Goal: Information Seeking & Learning: Learn about a topic

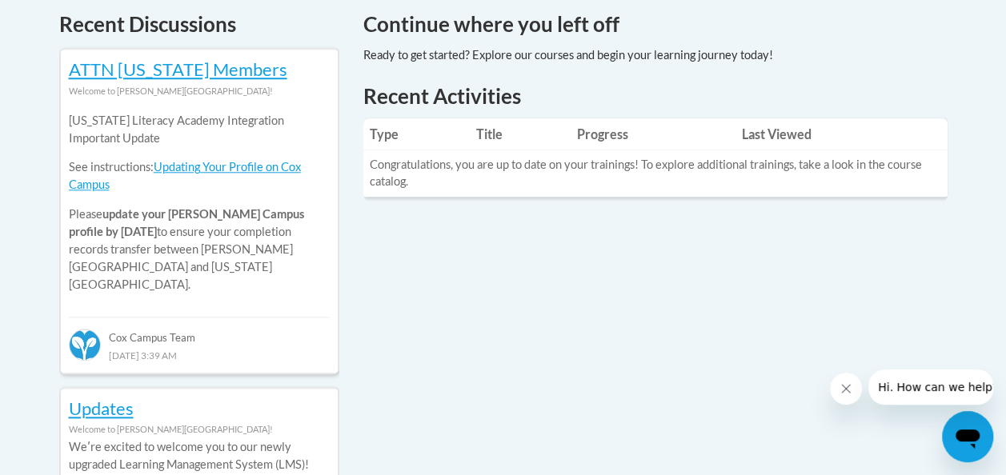
scroll to position [682, 0]
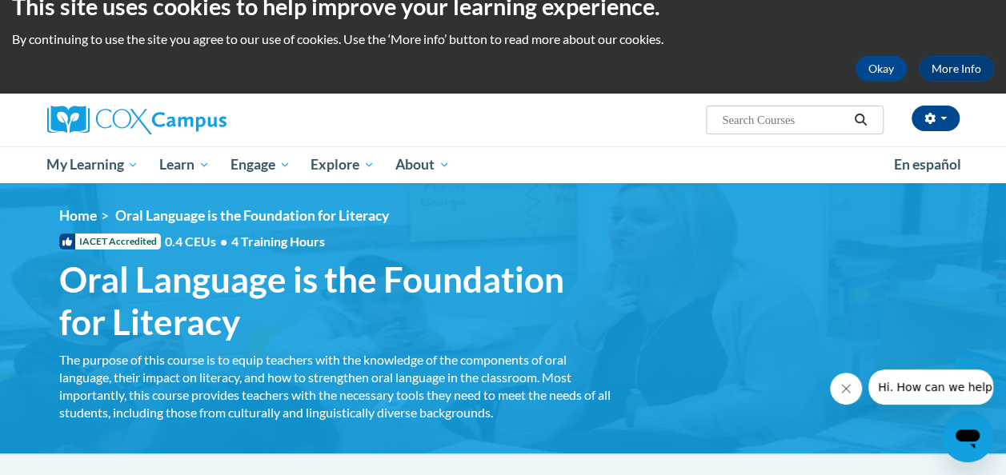
scroll to position [19, 0]
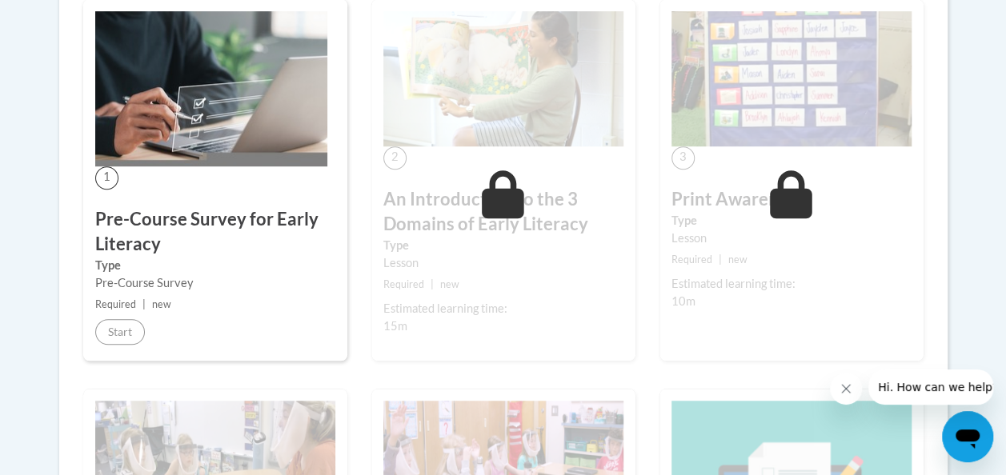
scroll to position [487, 0]
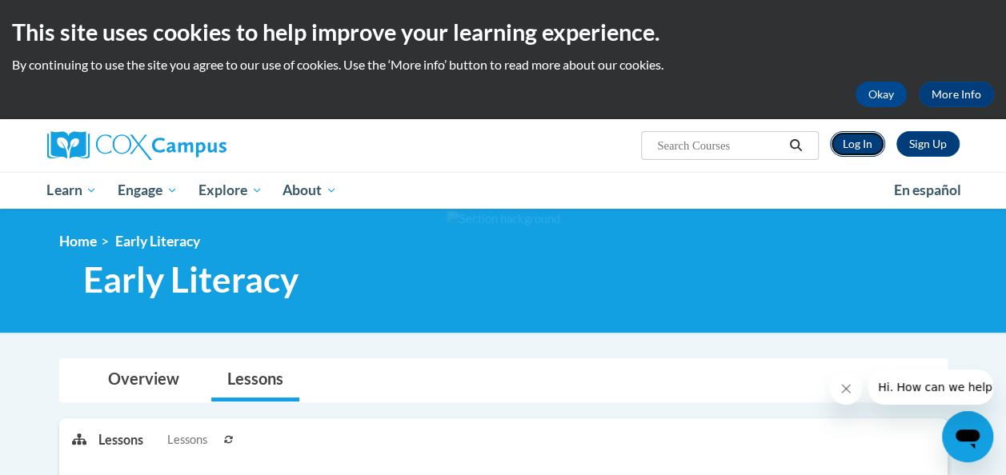
click at [856, 138] on link "Log In" at bounding box center [857, 144] width 55 height 26
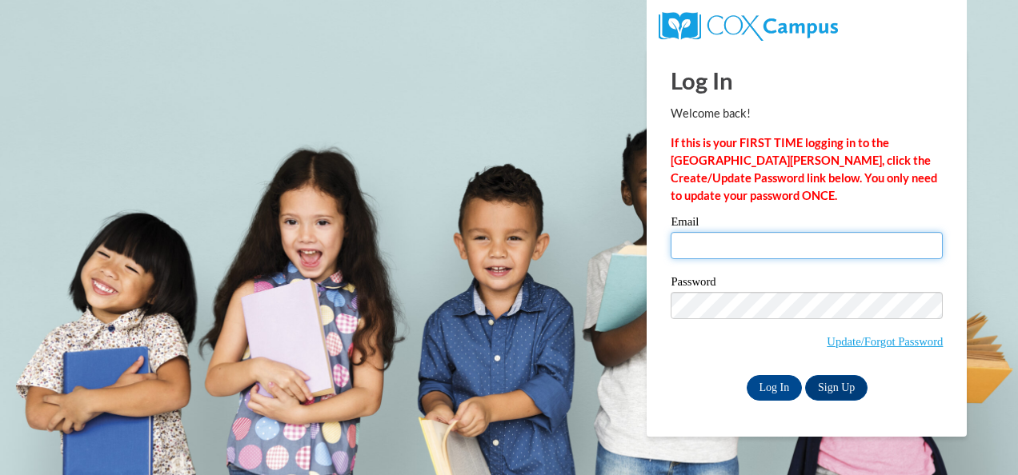
click at [812, 248] on input "Email" at bounding box center [807, 245] width 272 height 27
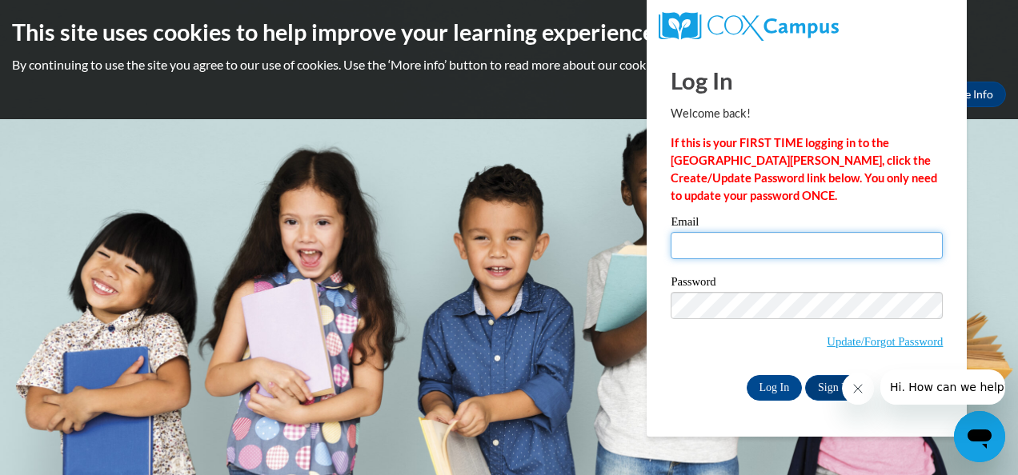
type input "tracy.hall02@detroitk12.org"
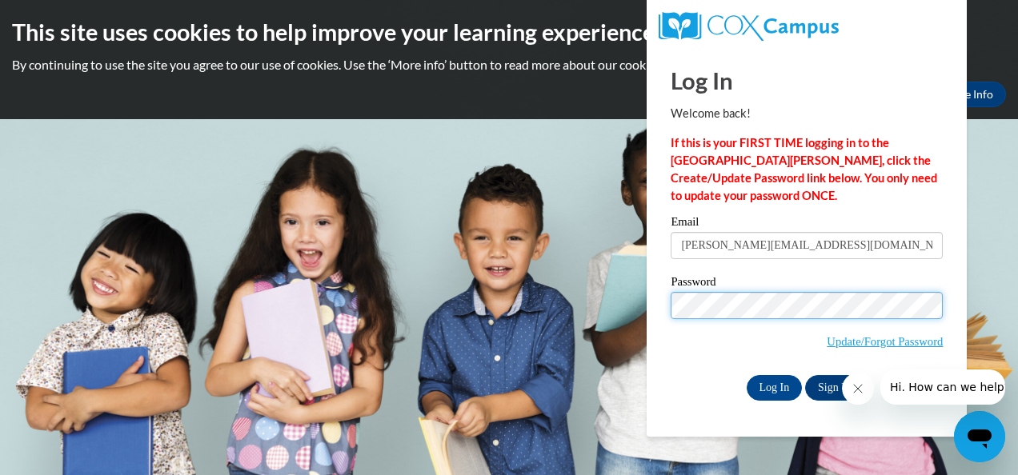
click at [747, 375] on input "Log In" at bounding box center [775, 388] width 56 height 26
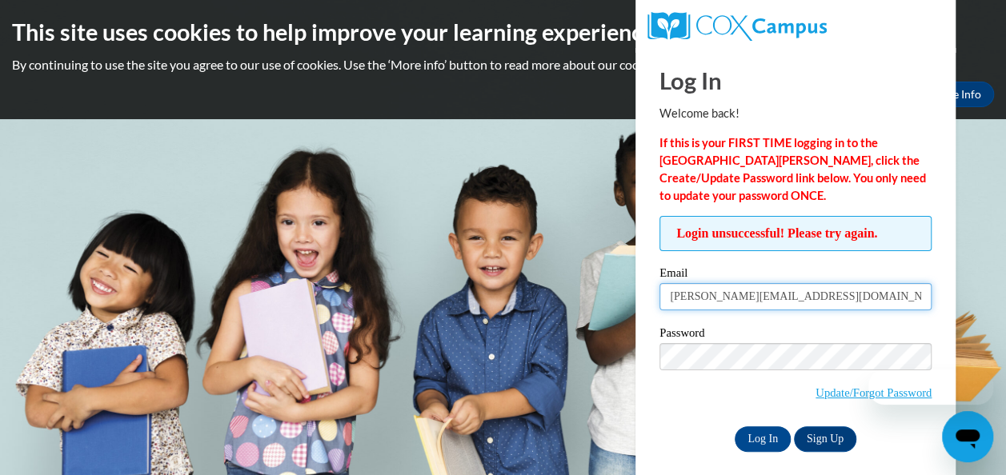
drag, startPoint x: 807, startPoint y: 296, endPoint x: 634, endPoint y: 303, distance: 173.0
click at [634, 303] on body "This site uses cookies to help improve your learning experience. By continuing …" at bounding box center [503, 237] width 1006 height 475
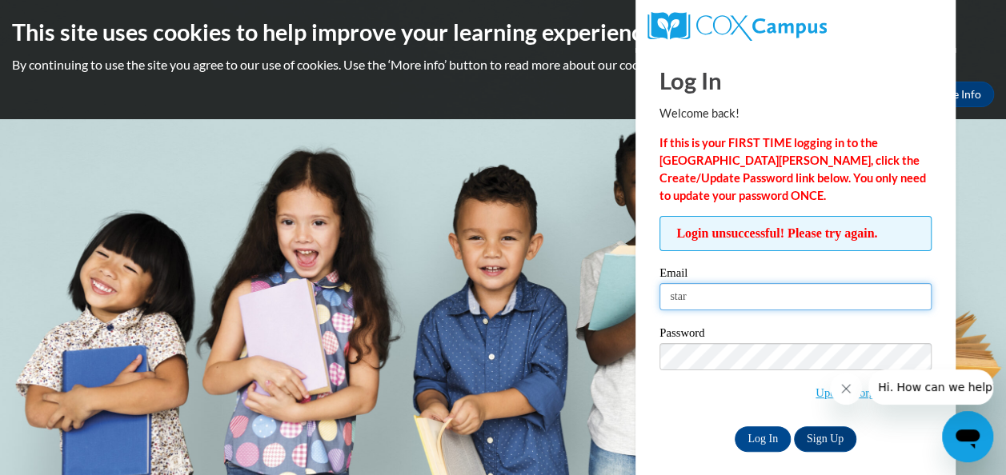
type input "starletta.retthenry@detroitk12.org"
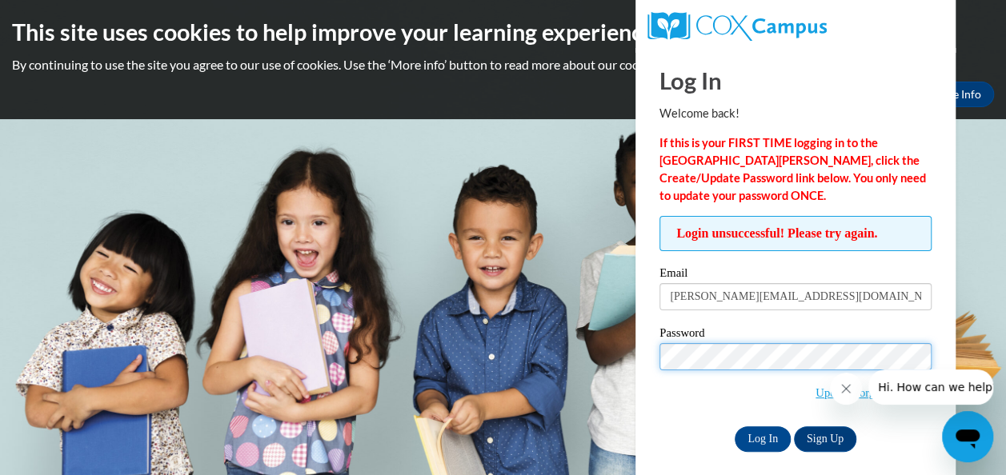
click at [735, 427] on input "Log In" at bounding box center [763, 440] width 56 height 26
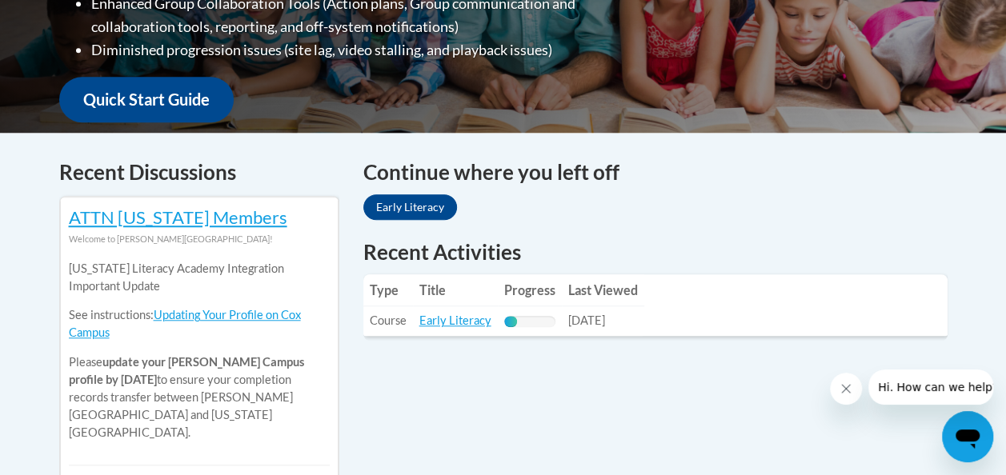
scroll to position [549, 0]
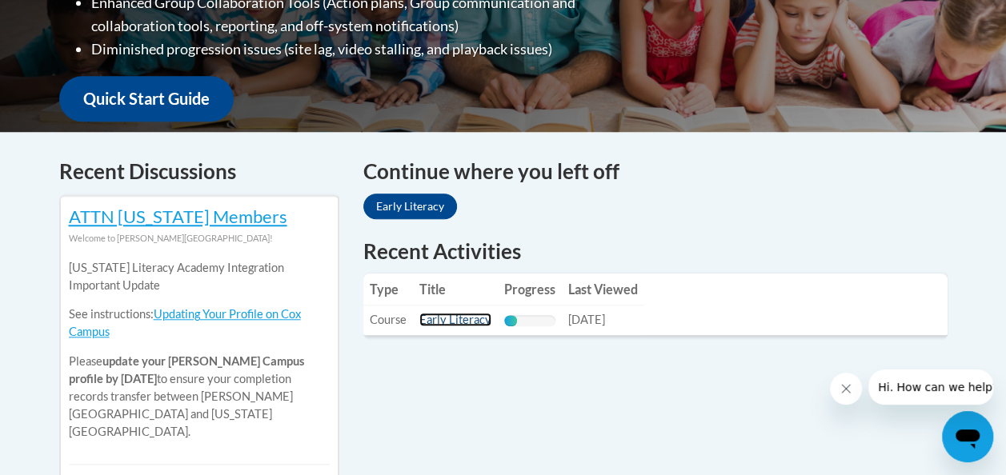
click at [471, 323] on link "Early Literacy" at bounding box center [455, 320] width 72 height 14
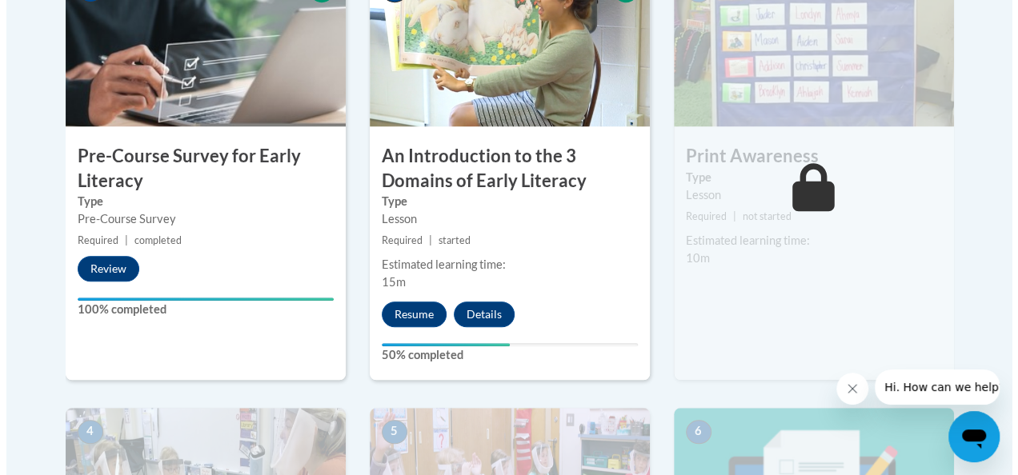
scroll to position [574, 0]
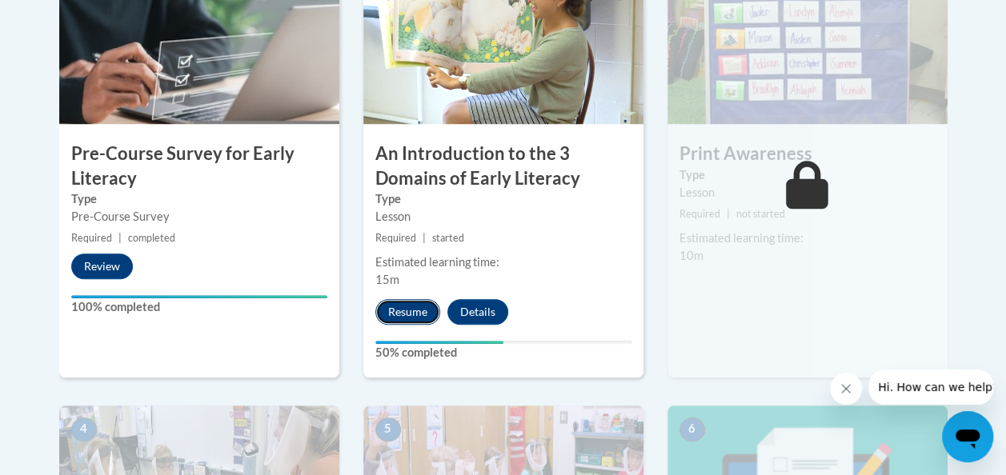
click at [409, 308] on button "Resume" at bounding box center [407, 312] width 65 height 26
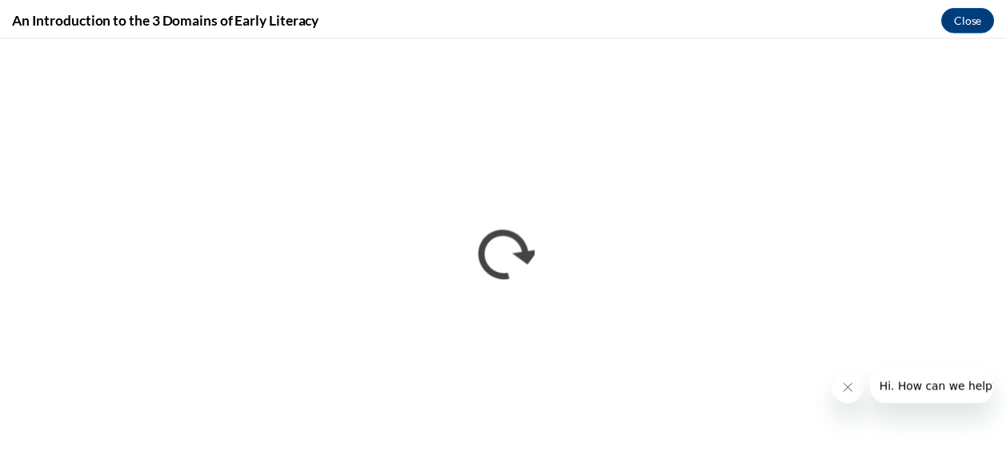
scroll to position [0, 0]
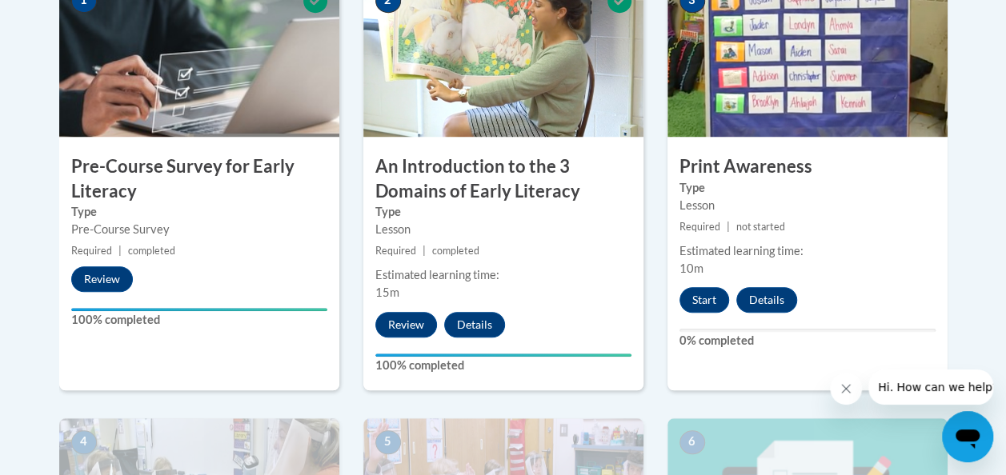
scroll to position [562, 0]
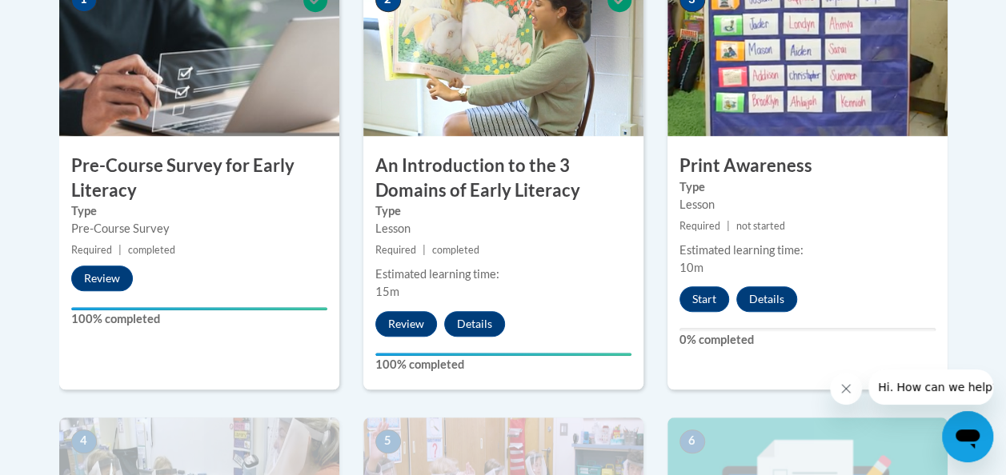
click at [473, 251] on span "completed" at bounding box center [455, 250] width 47 height 12
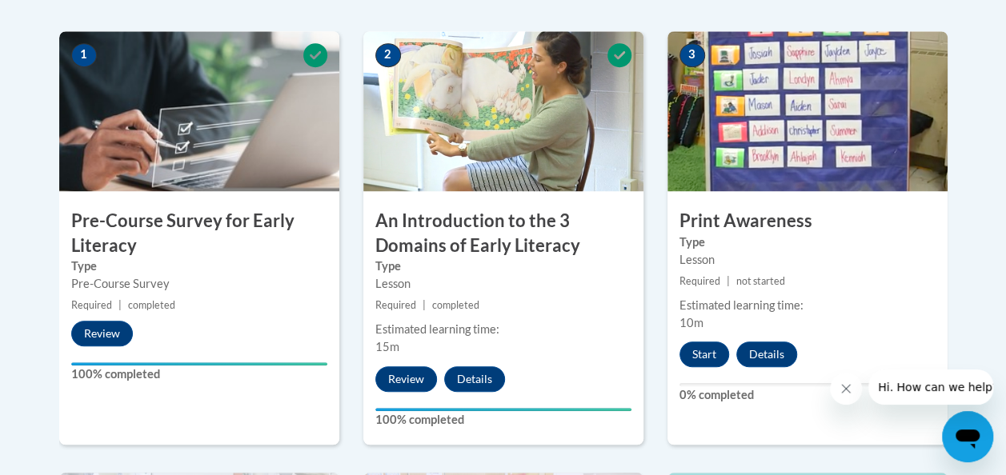
scroll to position [512, 0]
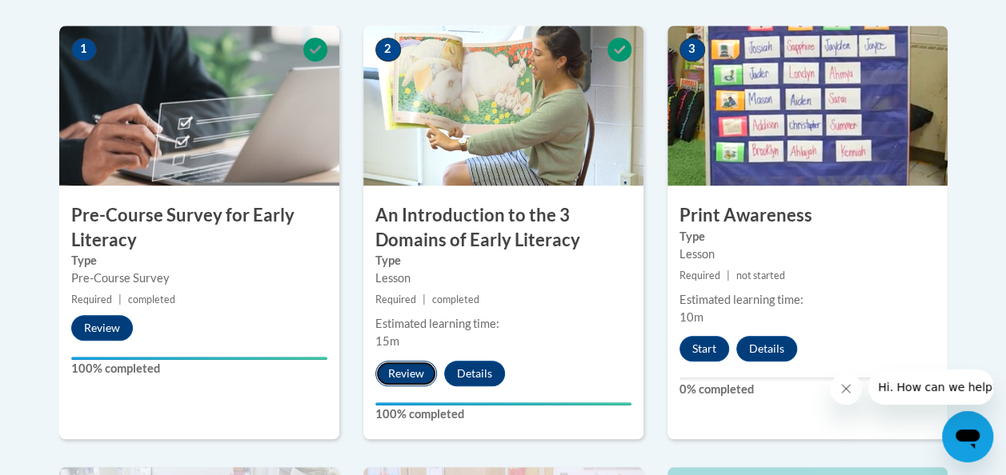
click at [411, 371] on button "Review" at bounding box center [406, 374] width 62 height 26
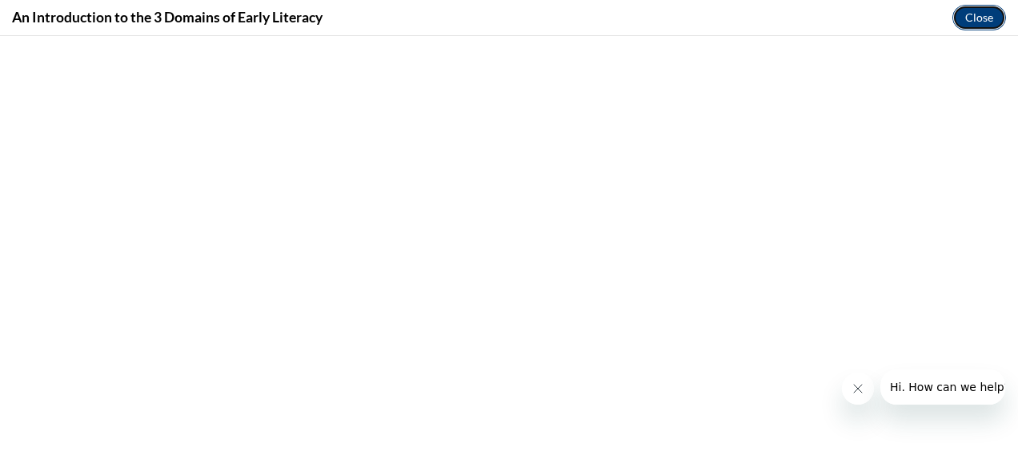
click at [984, 16] on button "Close" at bounding box center [979, 18] width 54 height 26
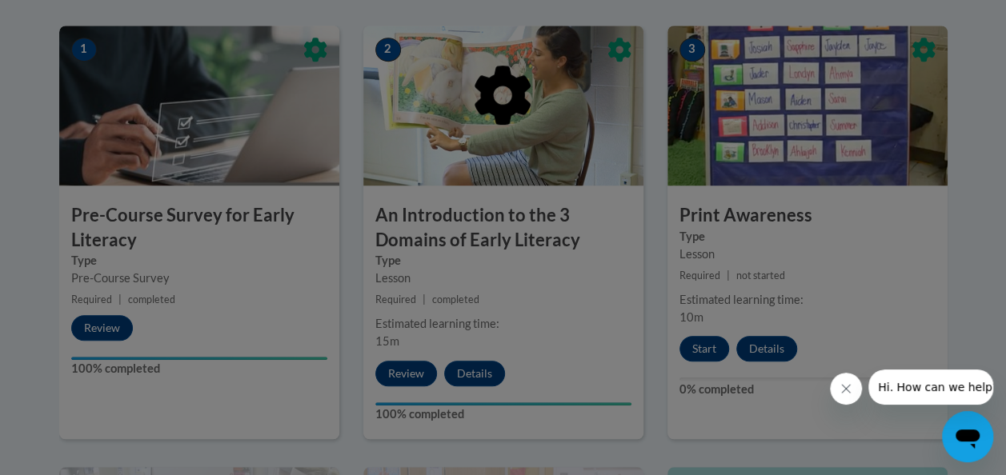
click at [880, 285] on div at bounding box center [503, 178] width 888 height 304
click at [699, 343] on div at bounding box center [503, 237] width 1006 height 475
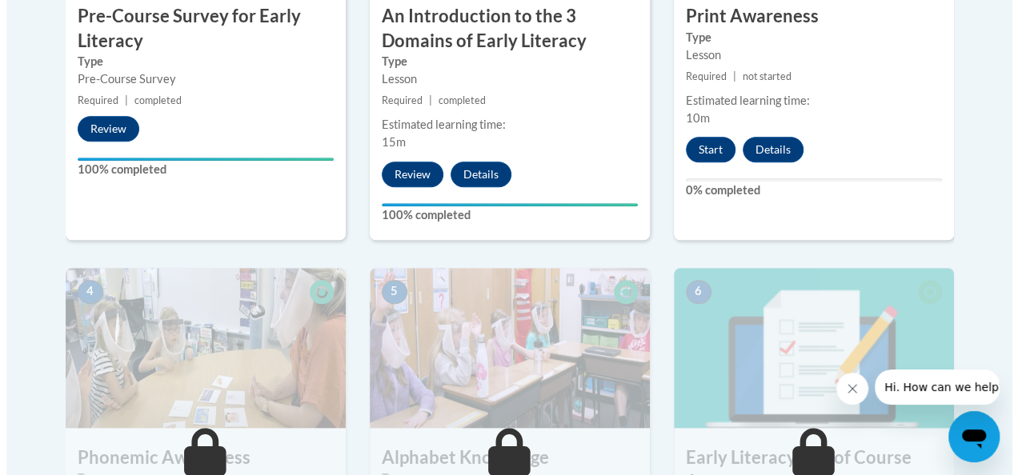
scroll to position [555, 0]
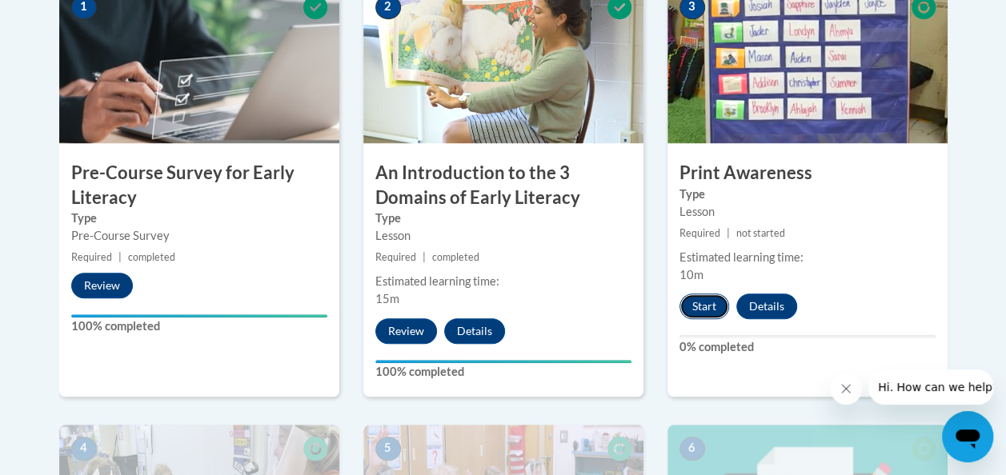
click at [696, 305] on button "Start" at bounding box center [704, 307] width 50 height 26
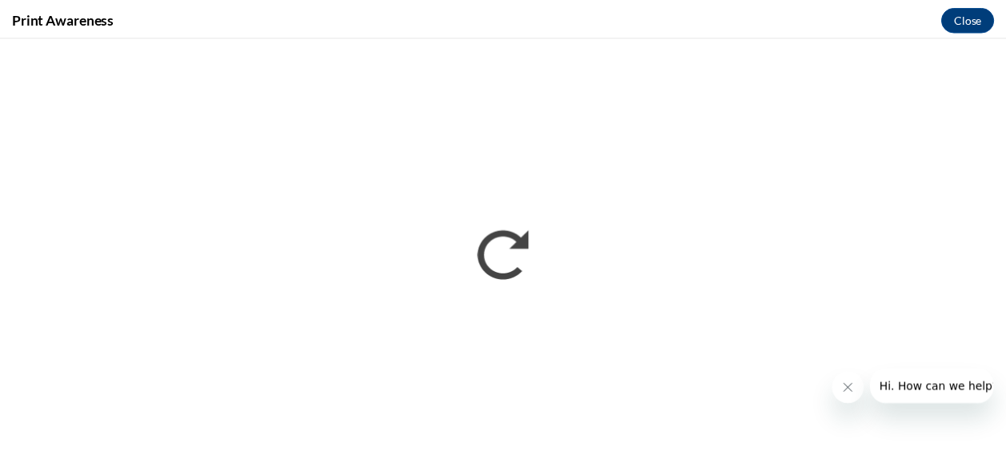
scroll to position [0, 0]
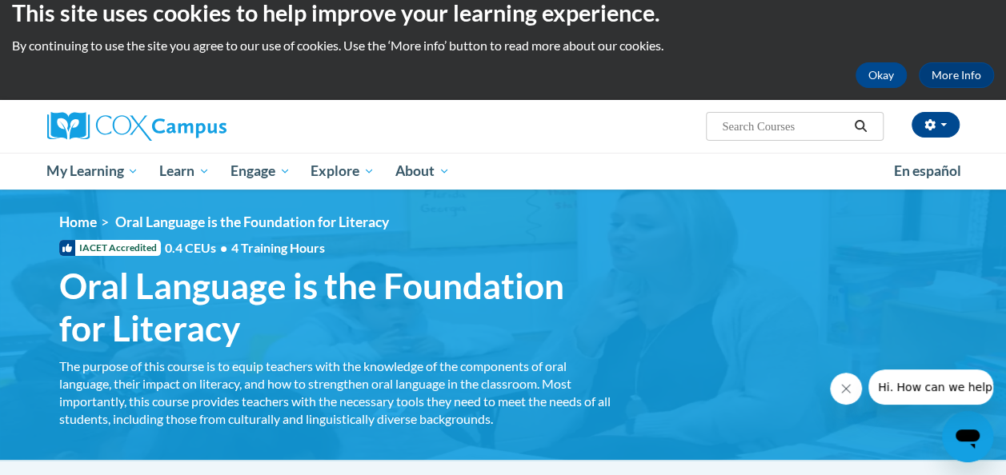
scroll to position [19, 0]
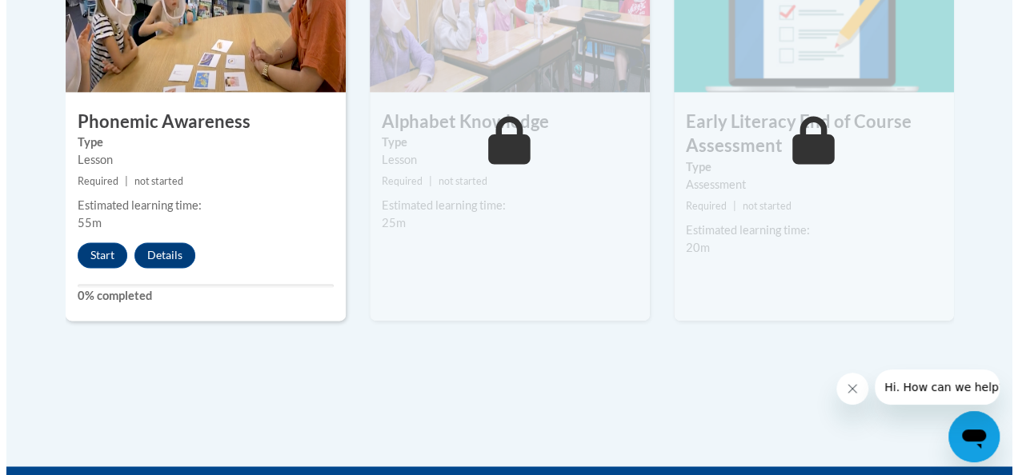
scroll to position [1048, 0]
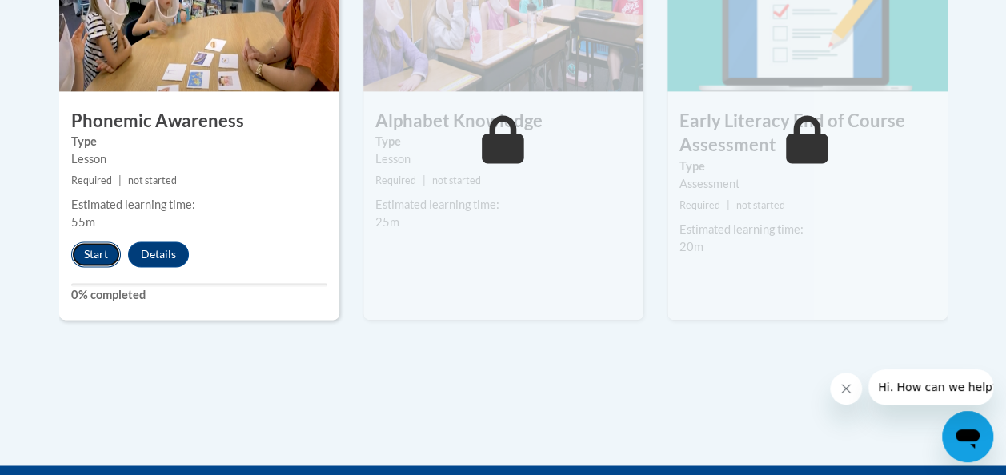
click at [96, 252] on button "Start" at bounding box center [96, 255] width 50 height 26
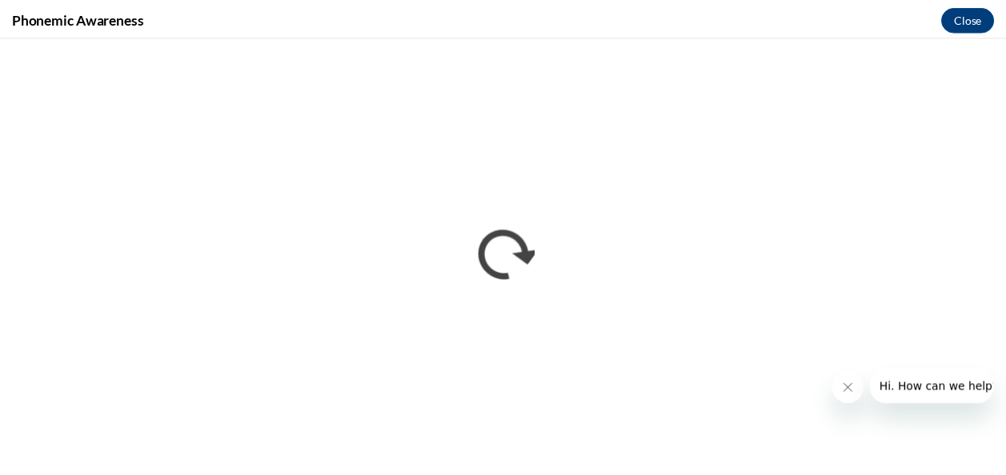
scroll to position [0, 0]
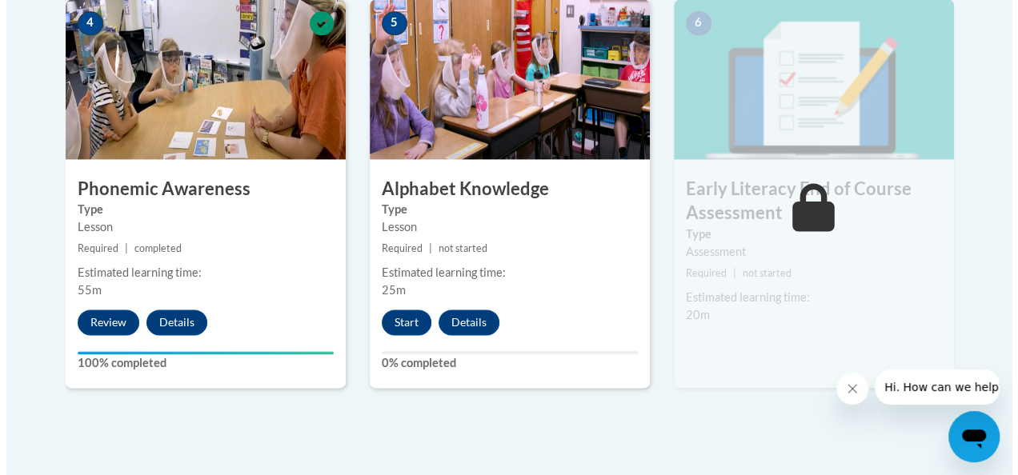
scroll to position [987, 0]
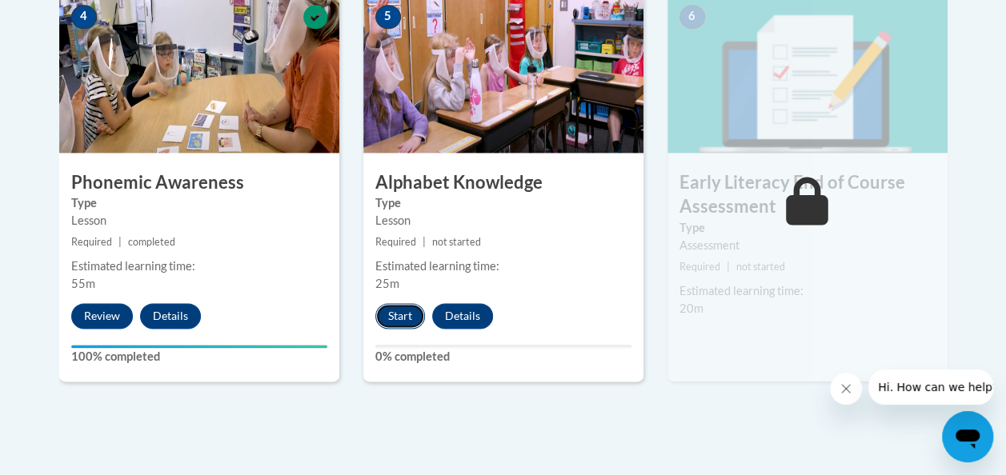
click at [398, 313] on button "Start" at bounding box center [400, 316] width 50 height 26
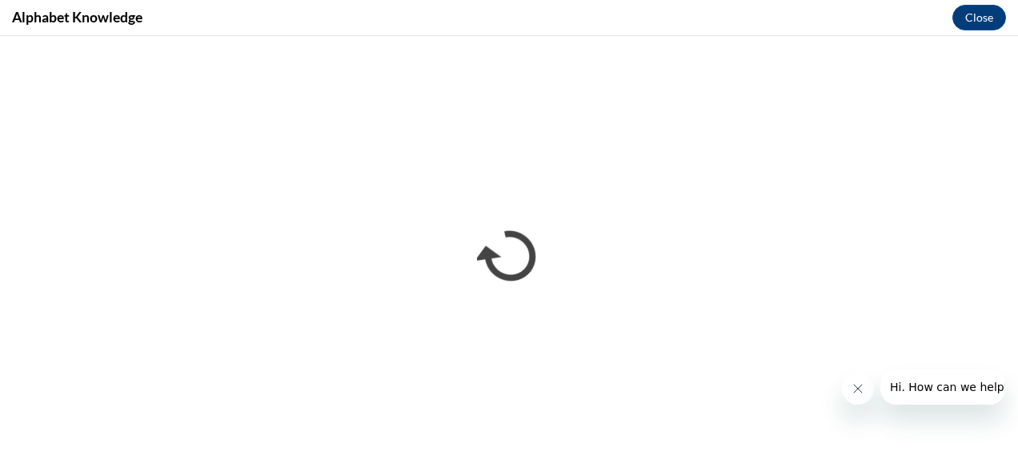
scroll to position [0, 0]
click at [989, 20] on button "Close" at bounding box center [979, 18] width 54 height 26
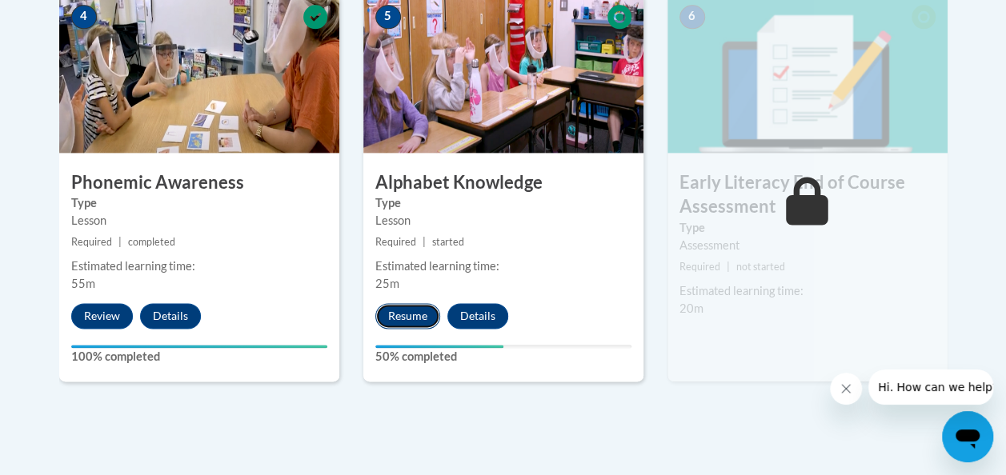
click at [411, 315] on button "Resume" at bounding box center [407, 316] width 65 height 26
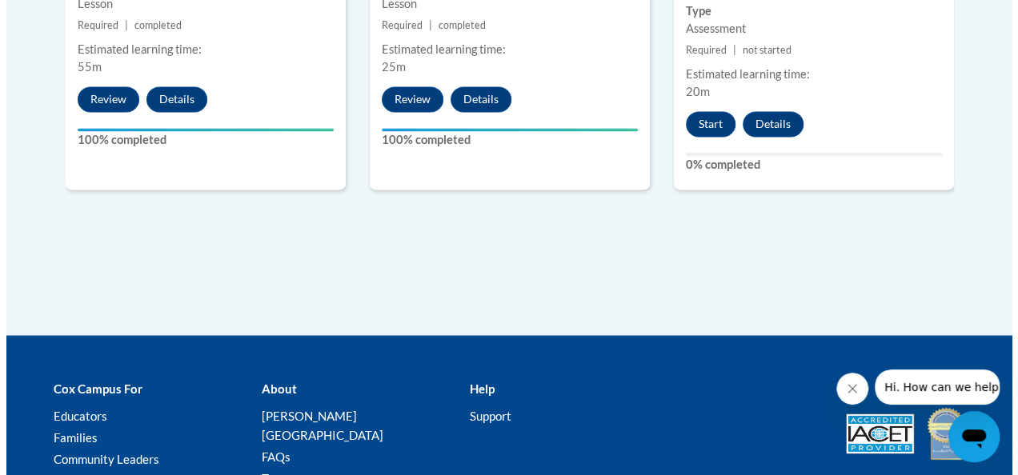
scroll to position [1212, 0]
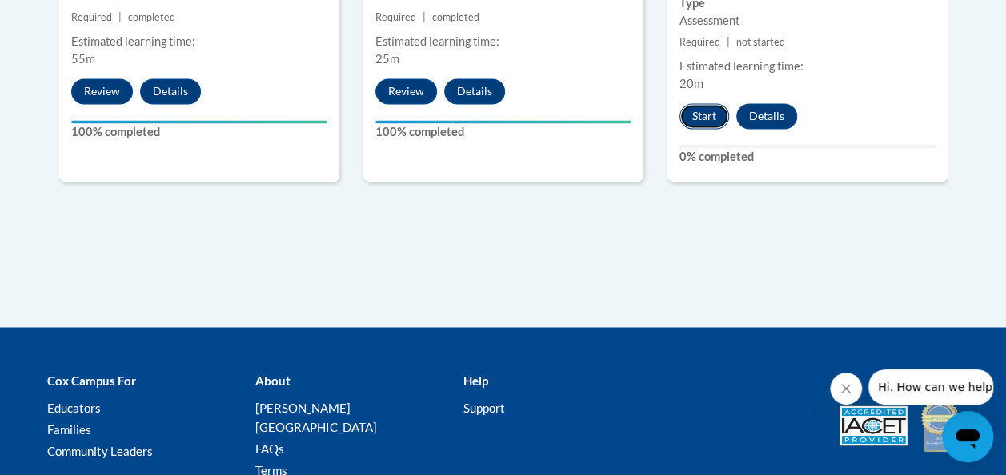
click at [714, 118] on button "Start" at bounding box center [704, 116] width 50 height 26
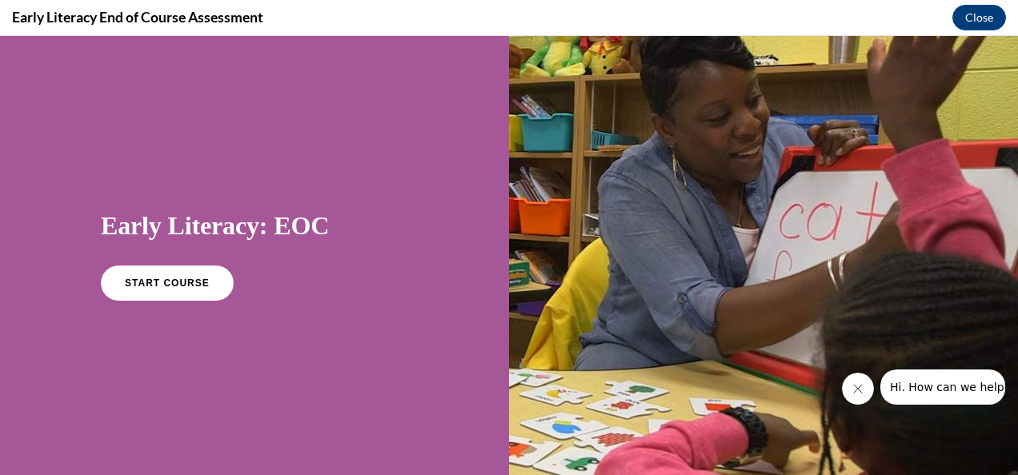
scroll to position [0, 0]
drag, startPoint x: 179, startPoint y: 303, endPoint x: 181, endPoint y: 285, distance: 17.7
click at [181, 285] on div "START COURSE" at bounding box center [254, 290] width 307 height 49
click at [181, 285] on span "START COURSE" at bounding box center [166, 284] width 89 height 12
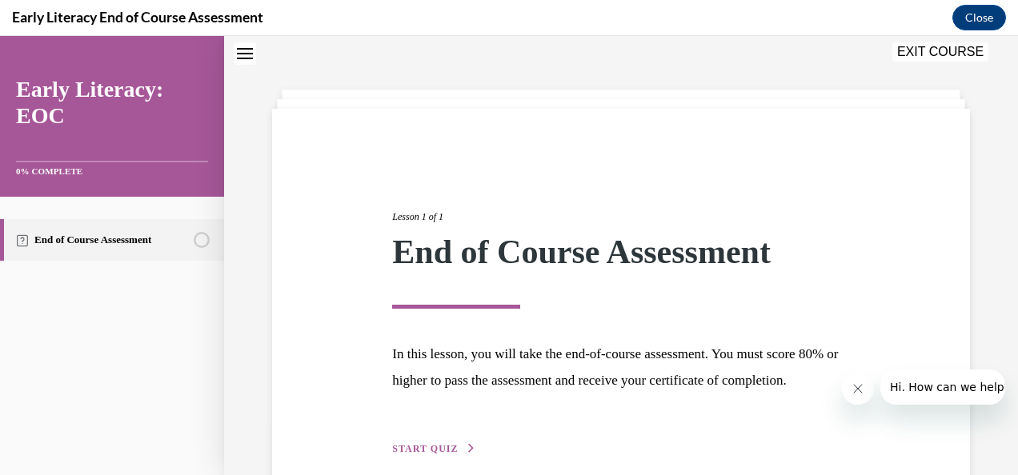
scroll to position [154, 0]
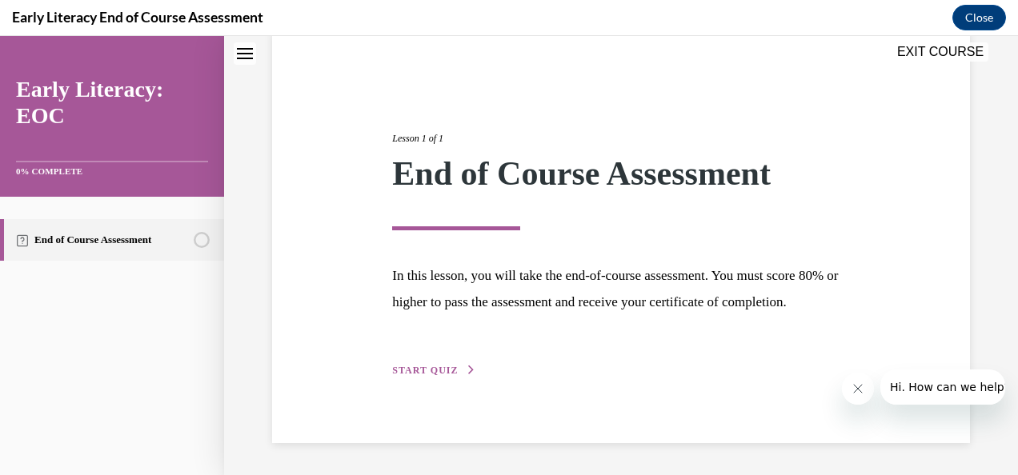
click at [445, 368] on span "START QUIZ" at bounding box center [425, 370] width 66 height 11
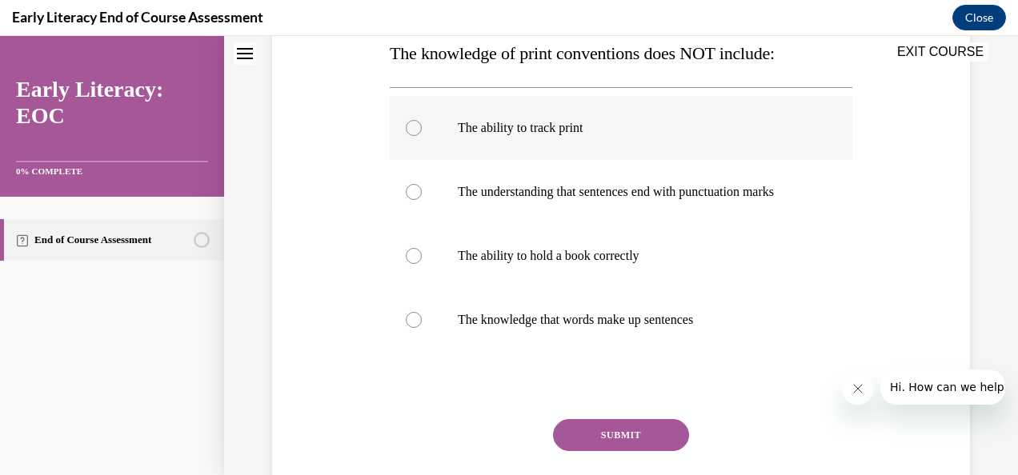
scroll to position [270, 0]
click at [413, 263] on div at bounding box center [414, 255] width 16 height 16
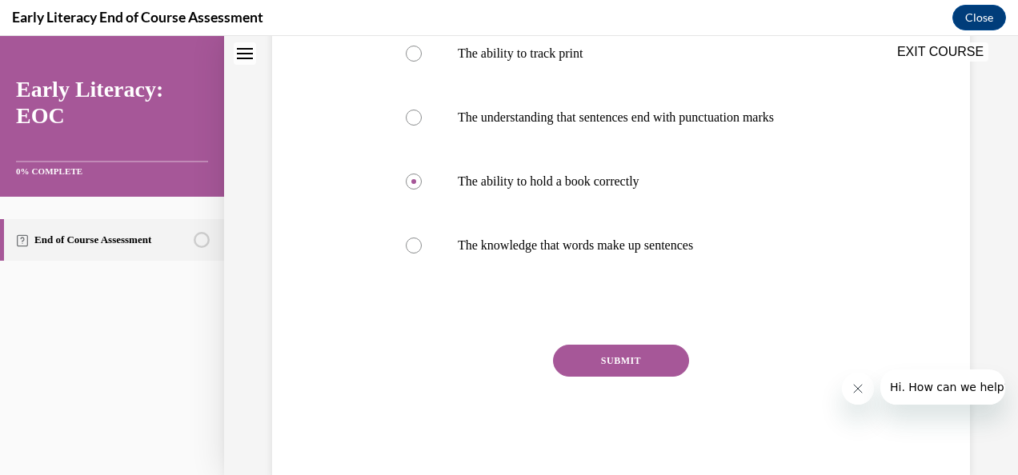
click at [583, 377] on button "SUBMIT" at bounding box center [621, 361] width 136 height 32
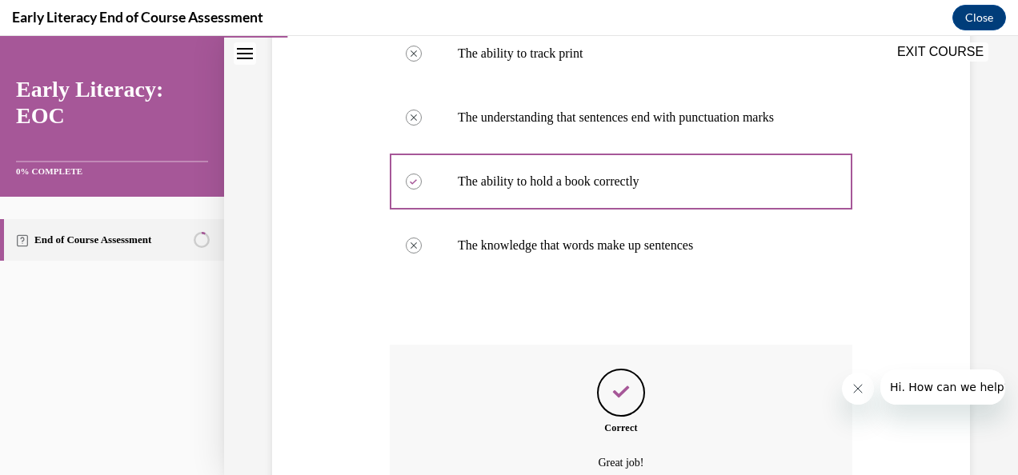
scroll to position [521, 0]
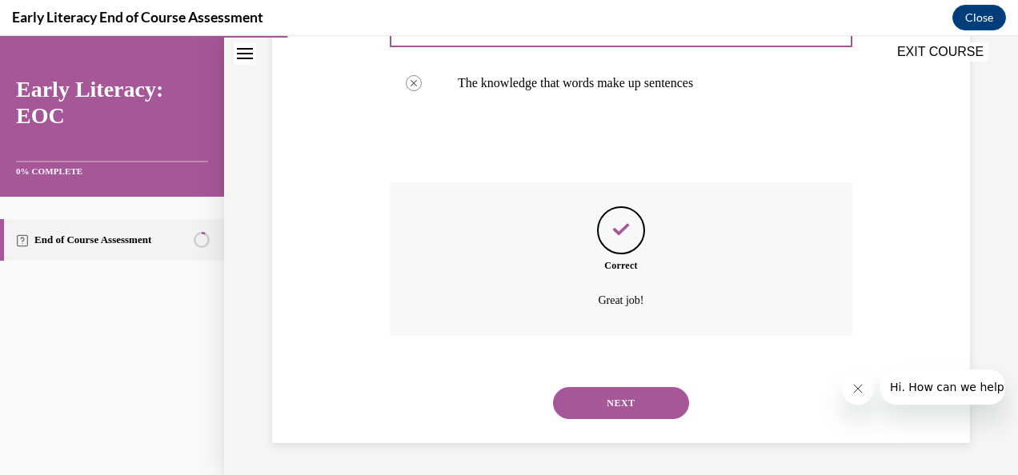
click at [589, 407] on button "NEXT" at bounding box center [621, 403] width 136 height 32
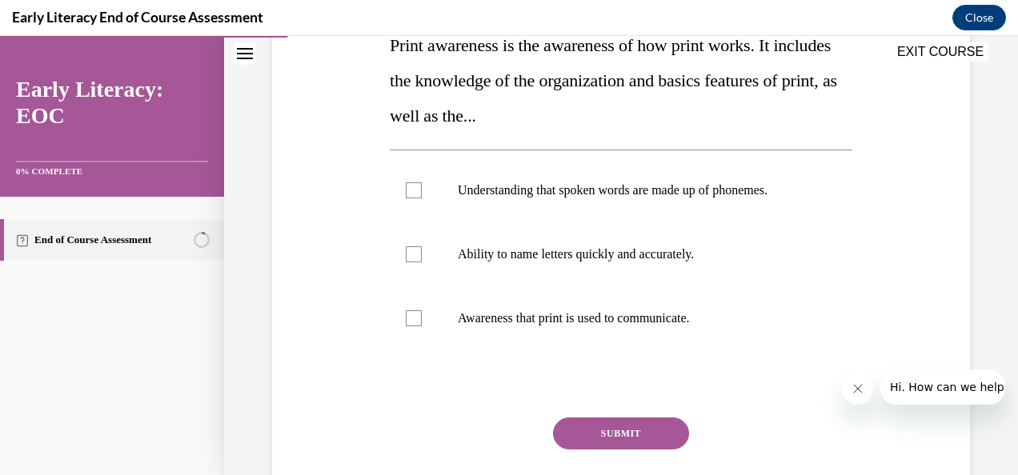
scroll to position [278, 0]
click at [432, 323] on div at bounding box center [621, 318] width 463 height 64
click at [582, 435] on button "SUBMIT" at bounding box center [621, 433] width 136 height 32
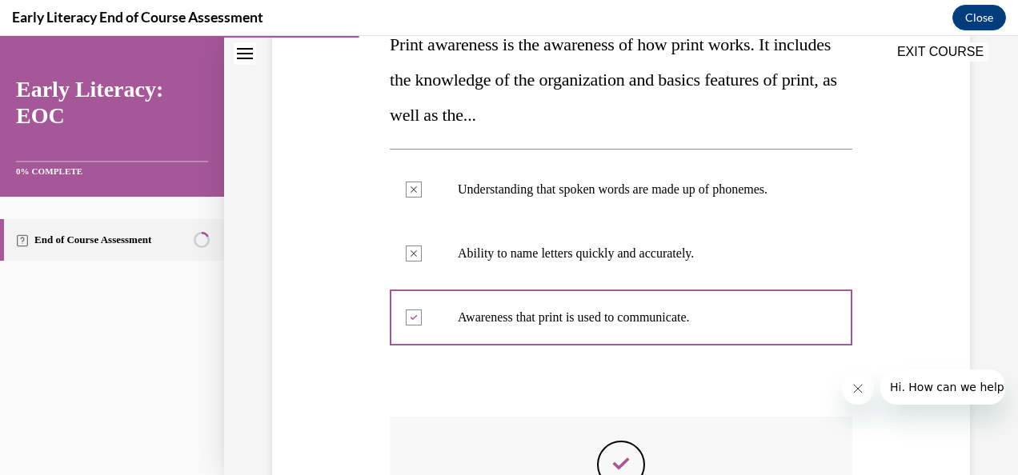
scroll to position [460, 0]
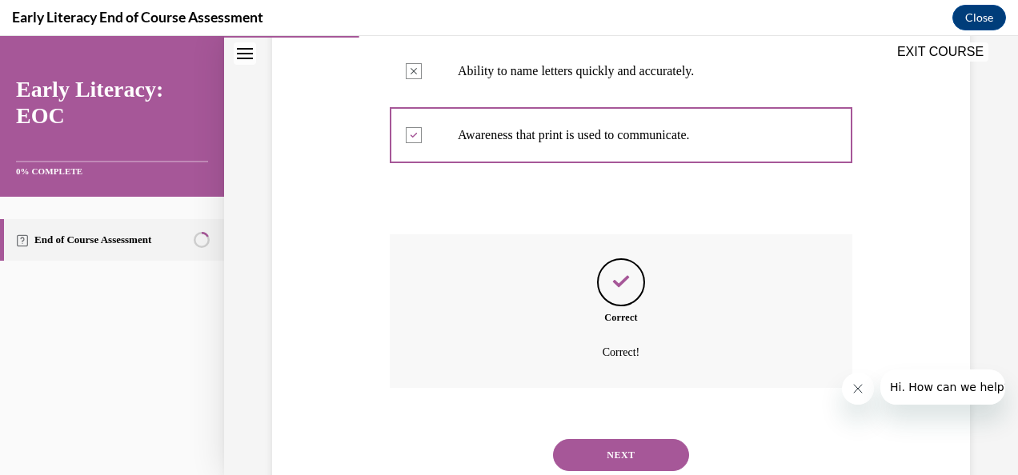
click at [583, 443] on button "NEXT" at bounding box center [621, 455] width 136 height 32
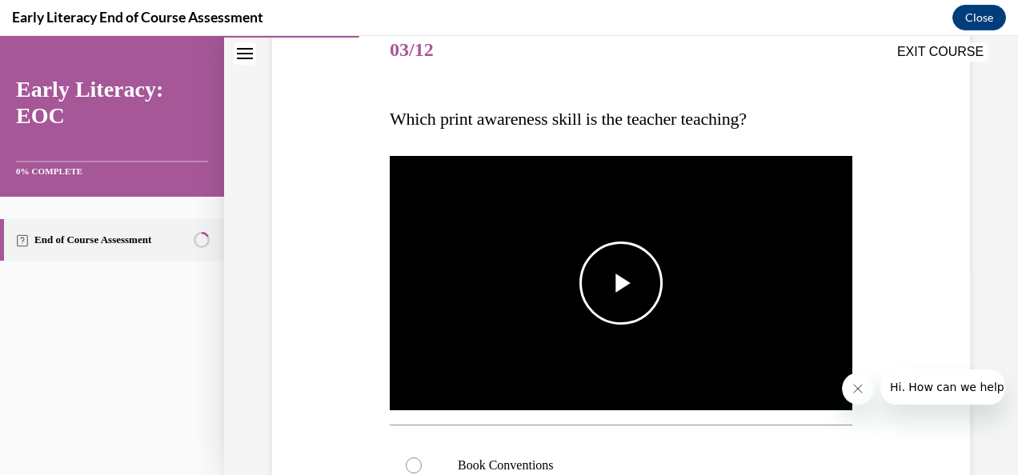
scroll to position [270, 0]
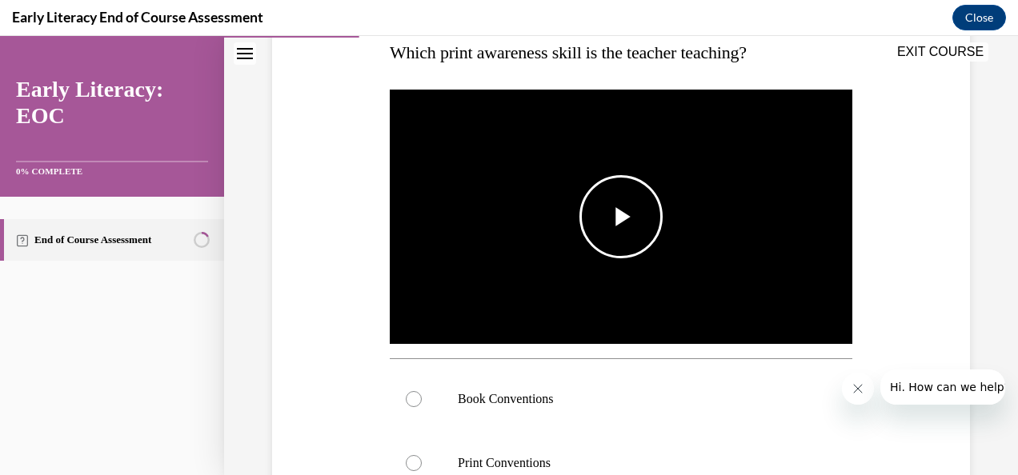
click at [621, 217] on span "Video player" at bounding box center [621, 217] width 0 height 0
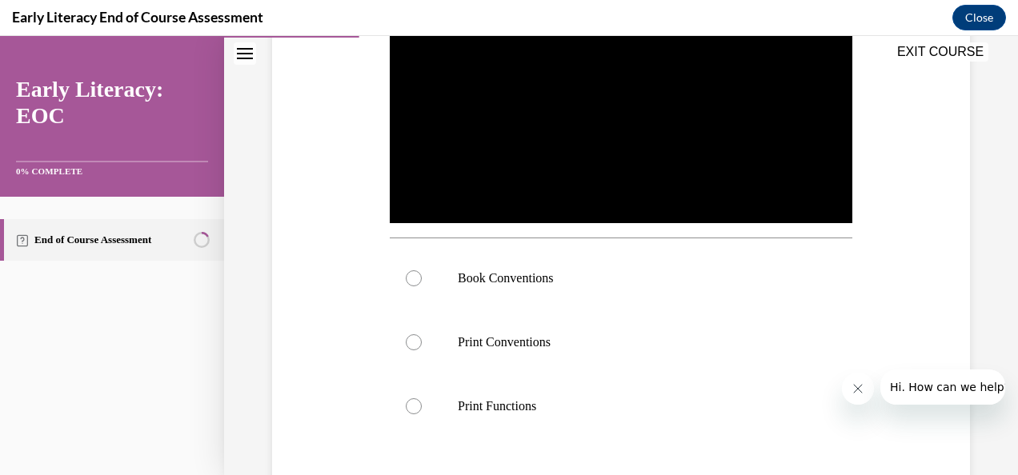
scroll to position [391, 0]
click at [426, 269] on div at bounding box center [621, 278] width 463 height 64
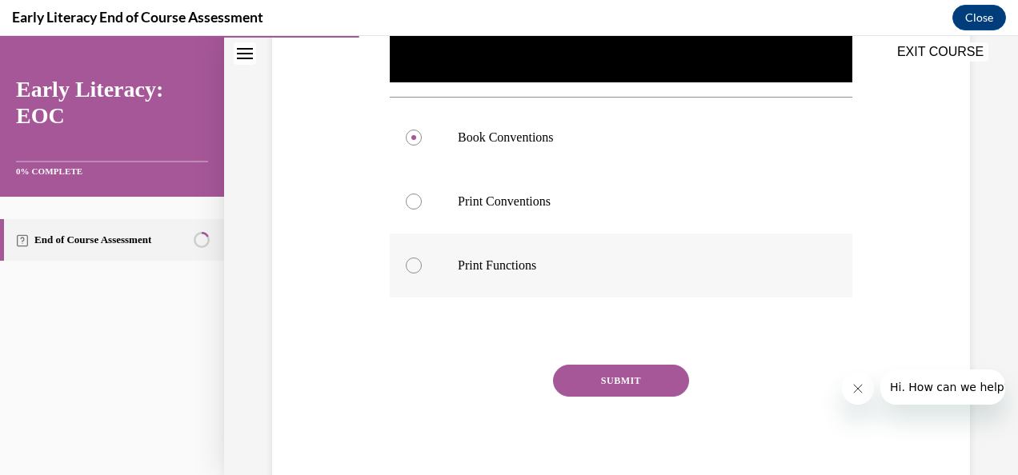
click at [603, 383] on button "SUBMIT" at bounding box center [621, 381] width 136 height 32
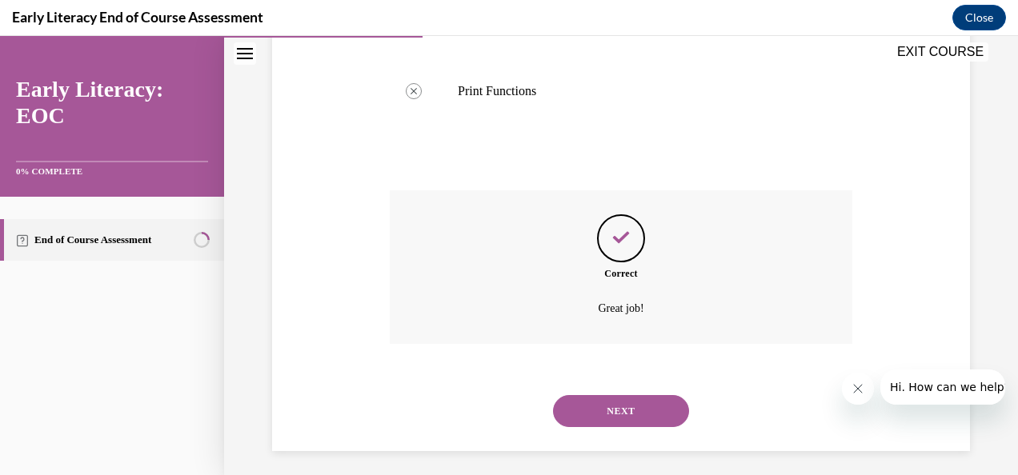
click at [607, 403] on button "NEXT" at bounding box center [621, 411] width 136 height 32
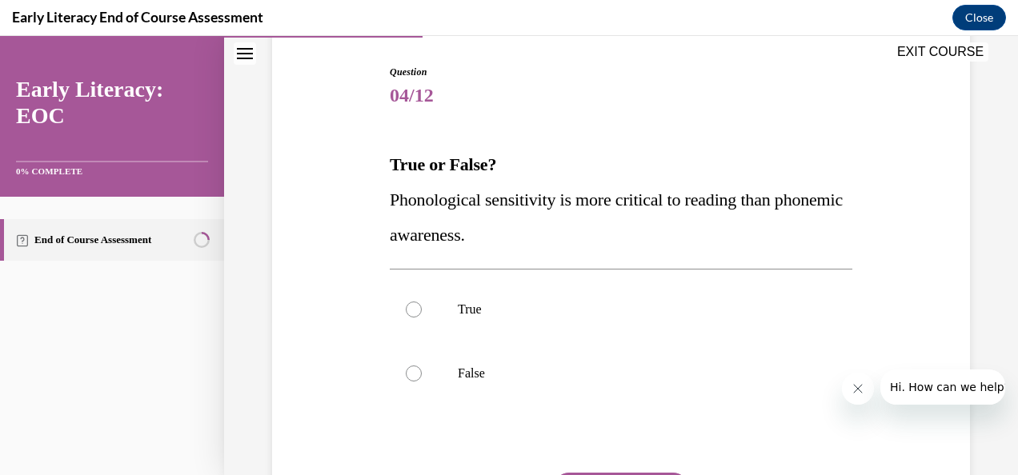
scroll to position [209, 0]
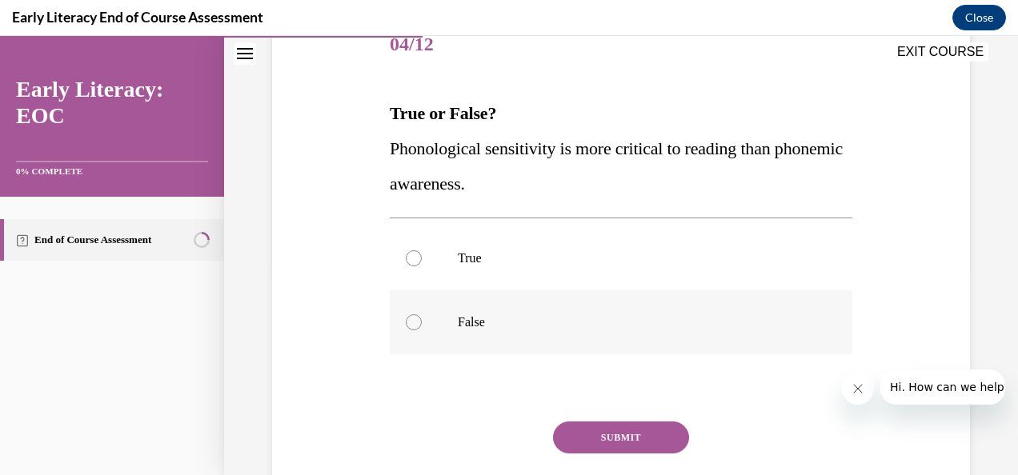
click at [411, 315] on div at bounding box center [414, 323] width 16 height 16
click at [608, 435] on button "SUBMIT" at bounding box center [621, 438] width 136 height 32
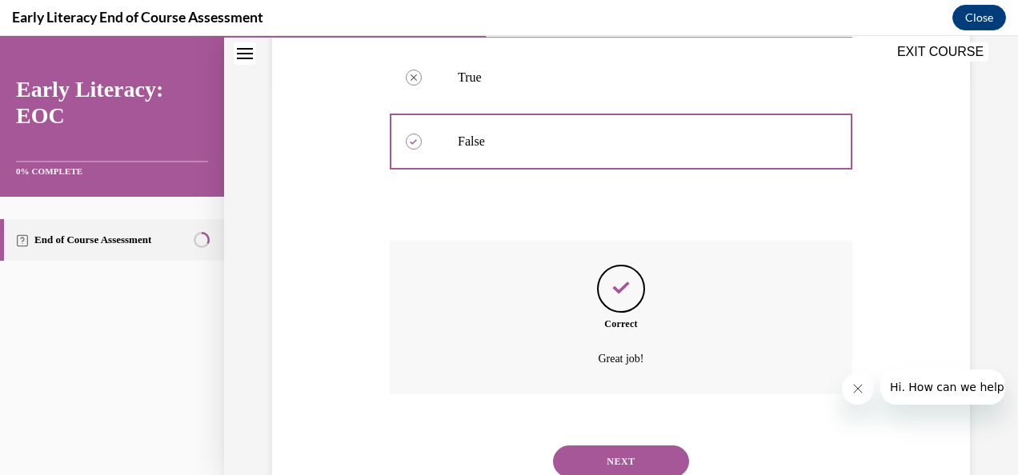
scroll to position [447, 0]
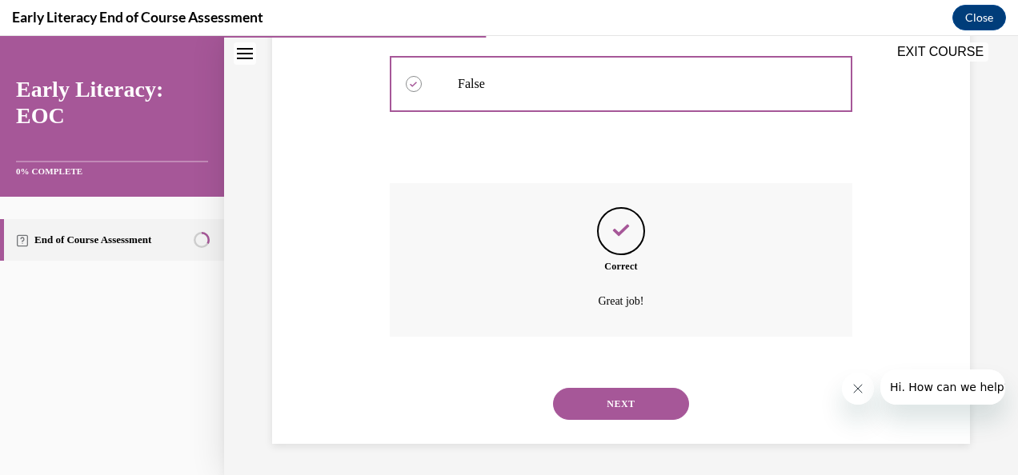
click at [651, 398] on button "NEXT" at bounding box center [621, 404] width 136 height 32
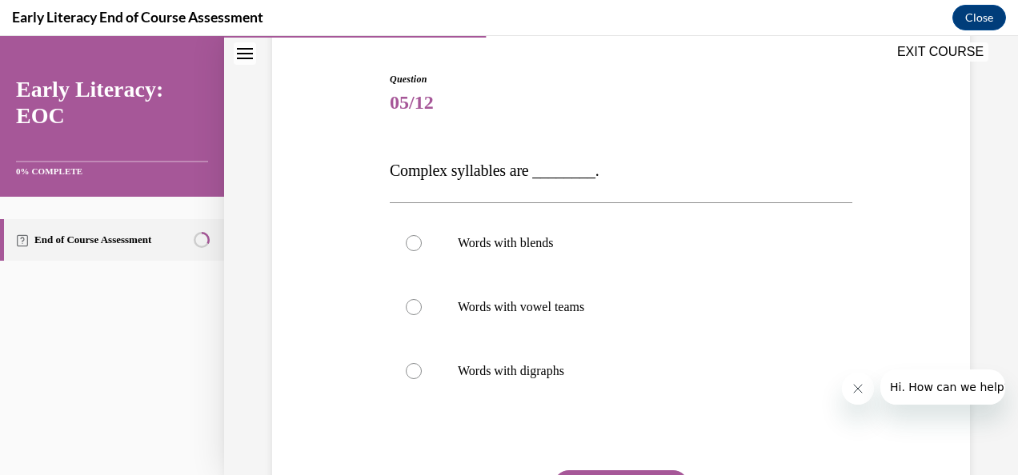
scroll to position [151, 0]
click at [408, 237] on div at bounding box center [414, 242] width 16 height 16
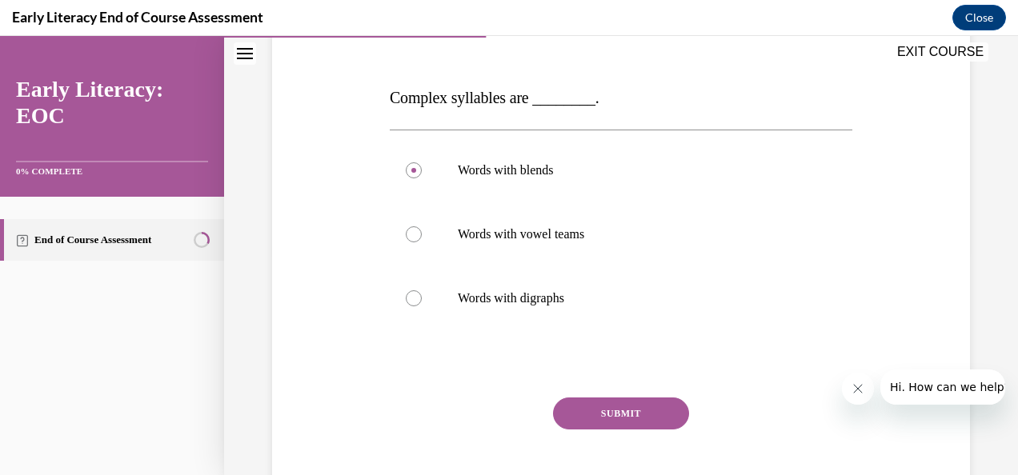
click at [628, 414] on button "SUBMIT" at bounding box center [621, 414] width 136 height 32
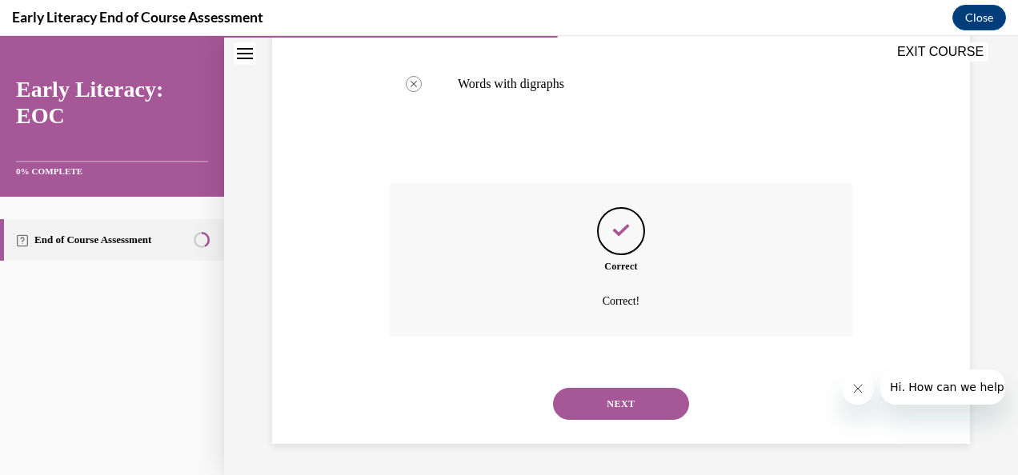
click at [627, 403] on button "NEXT" at bounding box center [621, 404] width 136 height 32
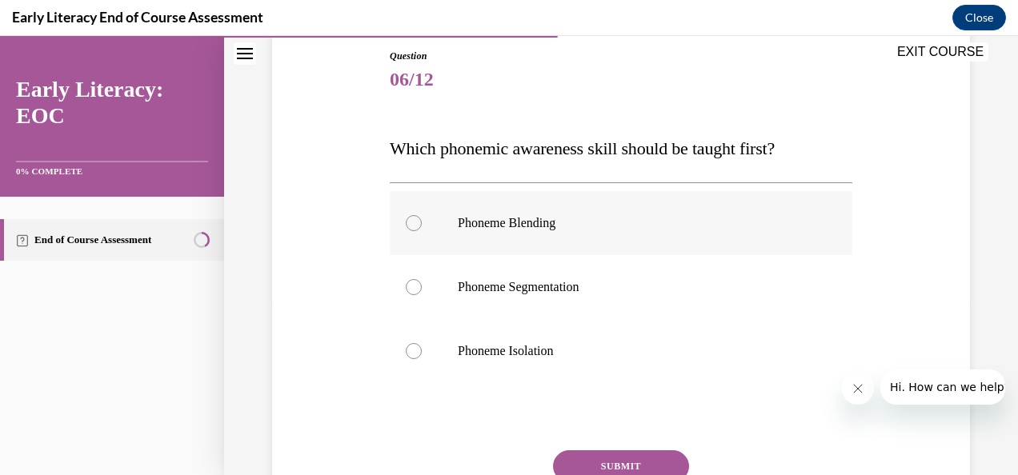
scroll to position [174, 0]
click at [411, 355] on div at bounding box center [414, 351] width 16 height 16
click at [616, 463] on button "SUBMIT" at bounding box center [621, 466] width 136 height 32
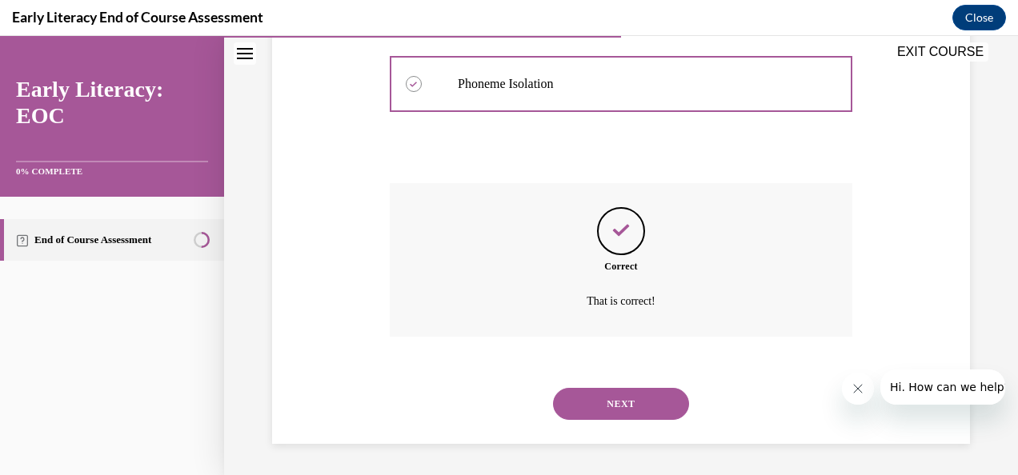
click at [624, 408] on button "NEXT" at bounding box center [621, 404] width 136 height 32
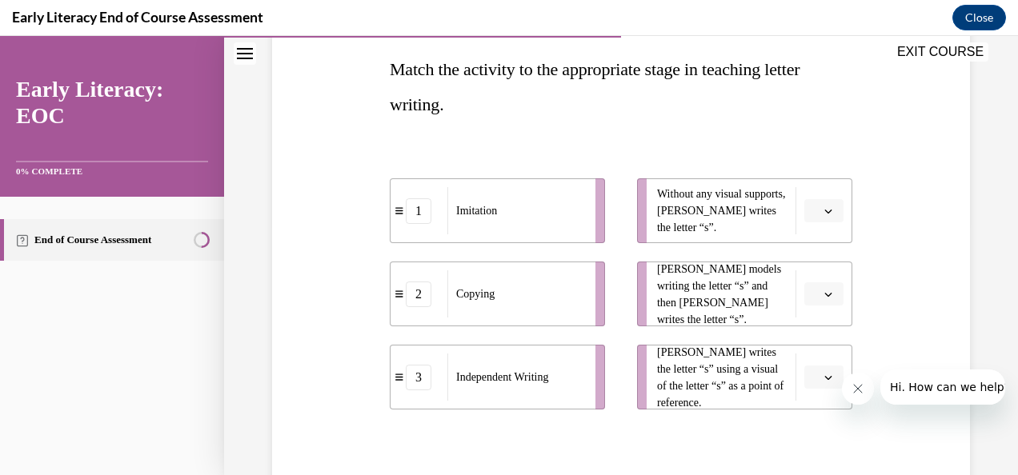
scroll to position [255, 0]
click at [823, 214] on span "button" at bounding box center [828, 209] width 11 height 11
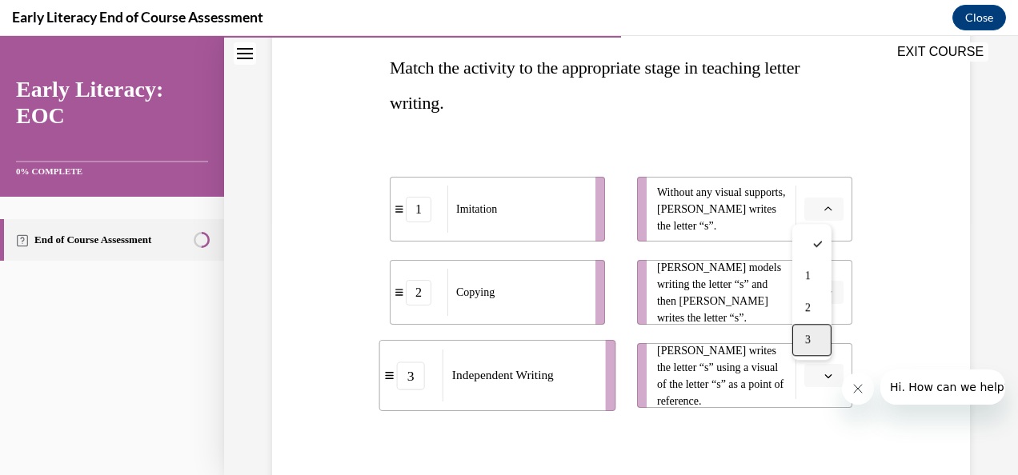
click at [812, 339] on div "3" at bounding box center [811, 340] width 39 height 32
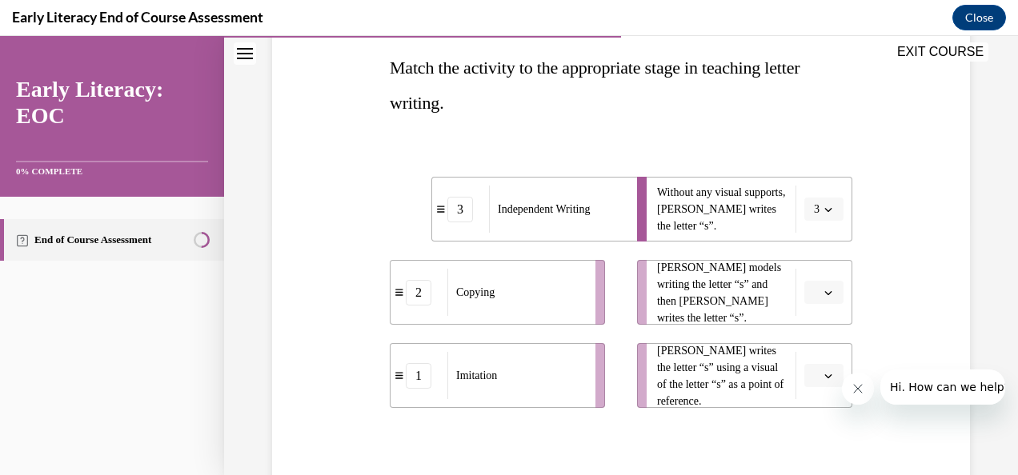
click at [823, 283] on button "button" at bounding box center [823, 293] width 39 height 24
click at [807, 357] on span "1" at bounding box center [808, 359] width 6 height 13
click at [823, 373] on span "button" at bounding box center [828, 376] width 11 height 11
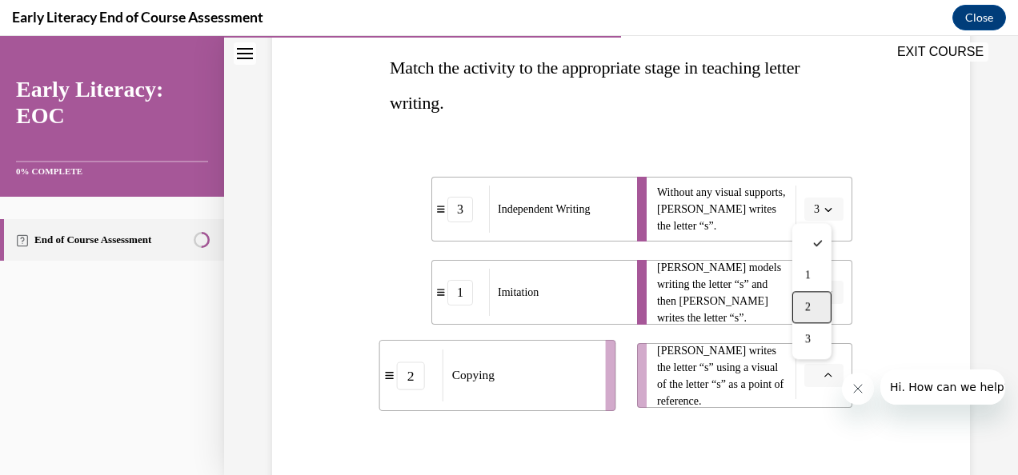
click at [813, 301] on div "2" at bounding box center [811, 307] width 39 height 32
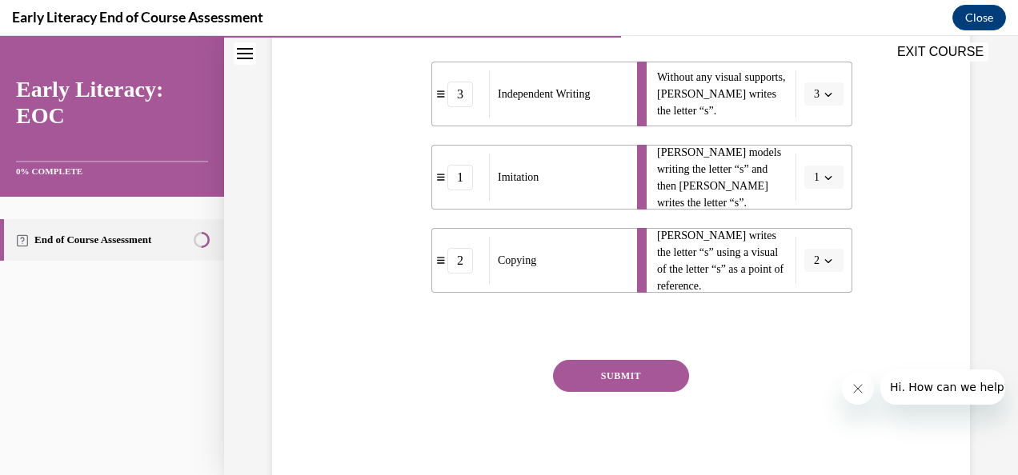
click at [643, 381] on button "SUBMIT" at bounding box center [621, 376] width 136 height 32
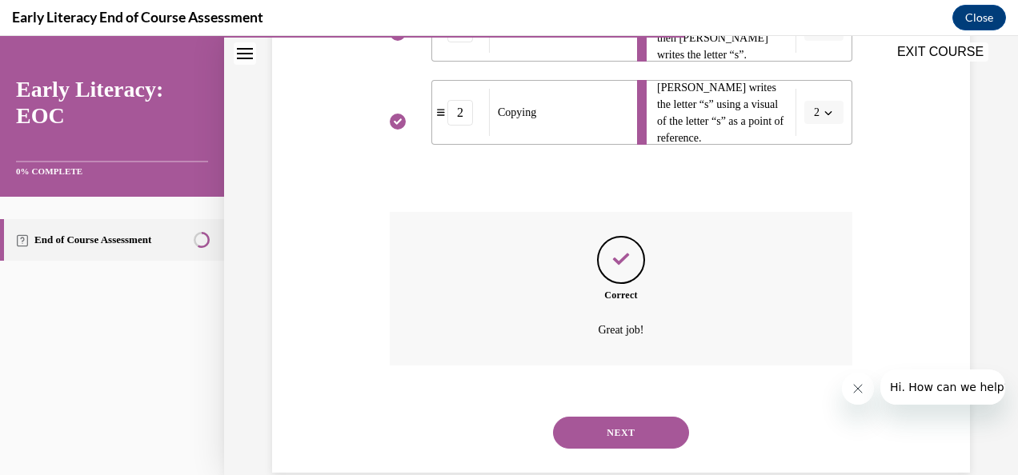
scroll to position [520, 0]
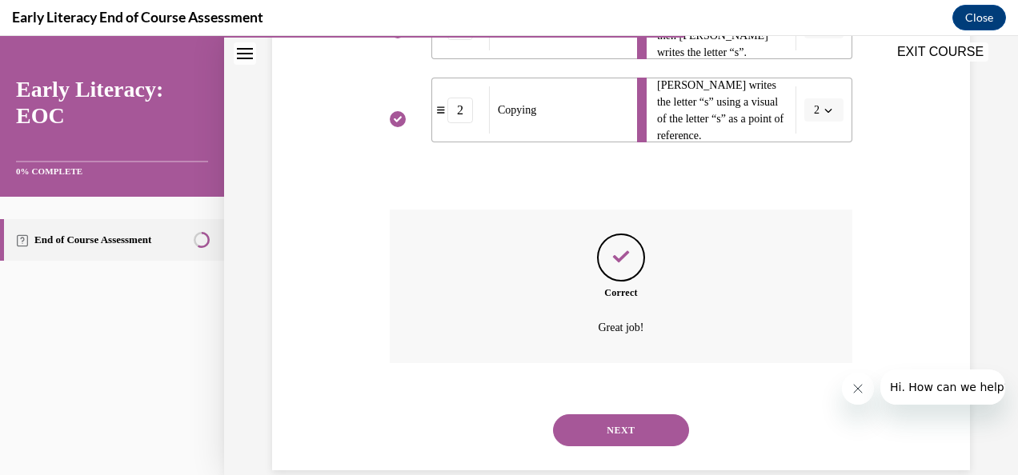
click at [642, 418] on button "NEXT" at bounding box center [621, 431] width 136 height 32
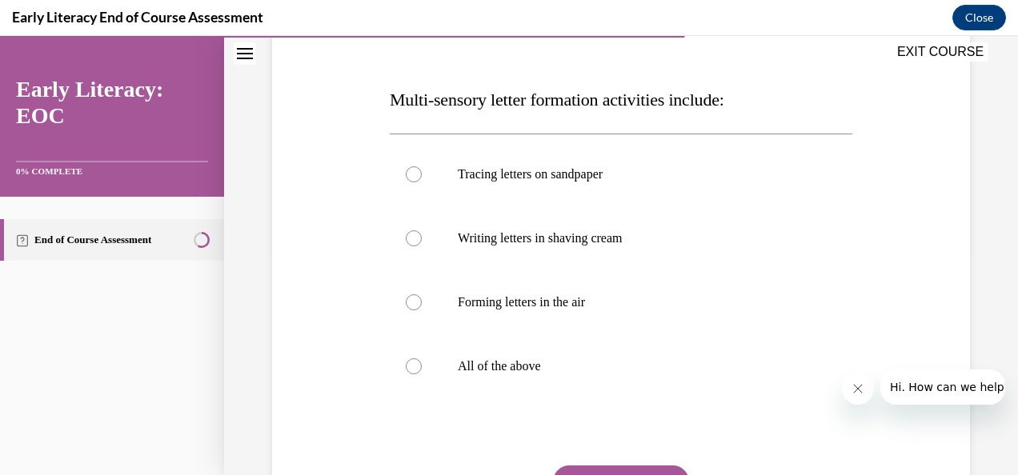
scroll to position [230, 0]
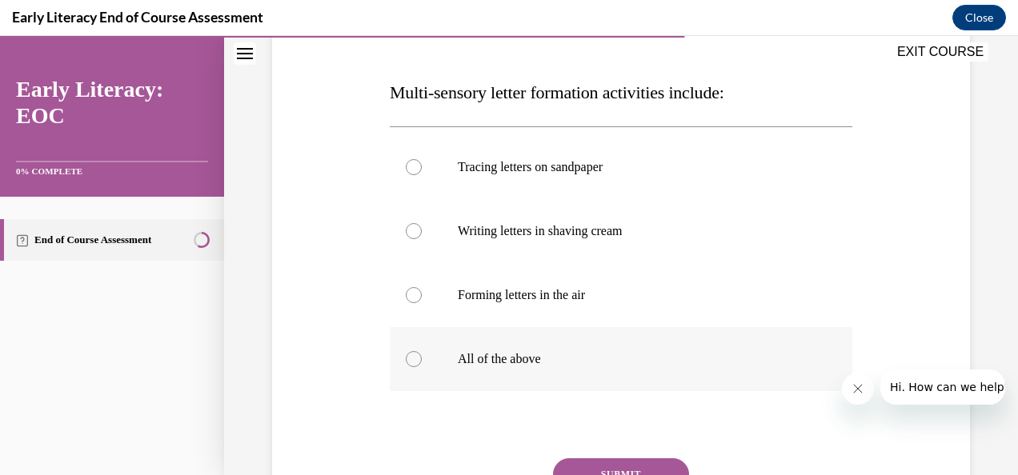
click at [415, 363] on div at bounding box center [414, 359] width 16 height 16
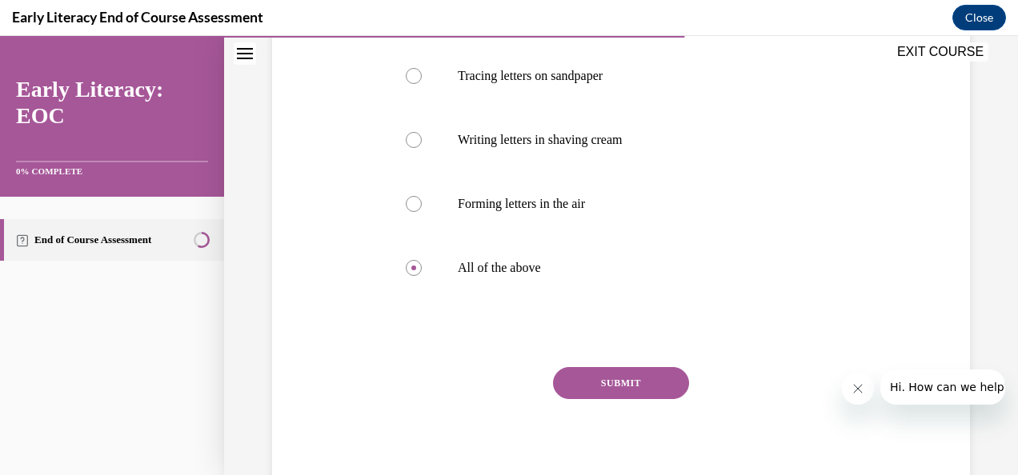
scroll to position [323, 0]
click at [615, 389] on button "SUBMIT" at bounding box center [621, 382] width 136 height 32
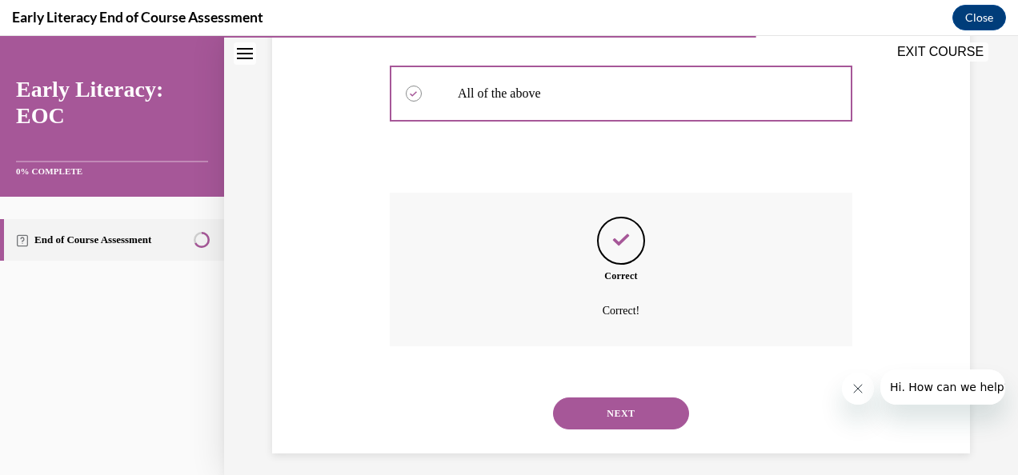
click at [615, 411] on button "NEXT" at bounding box center [621, 414] width 136 height 32
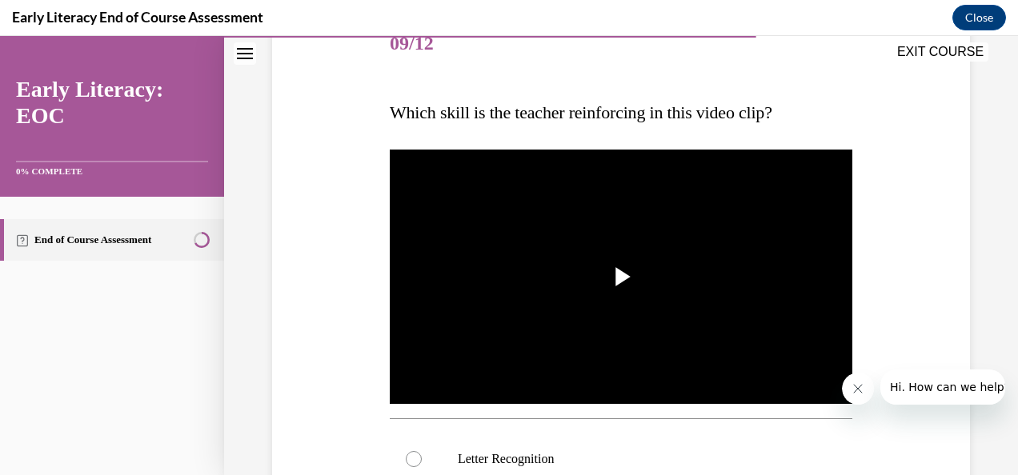
scroll to position [370, 0]
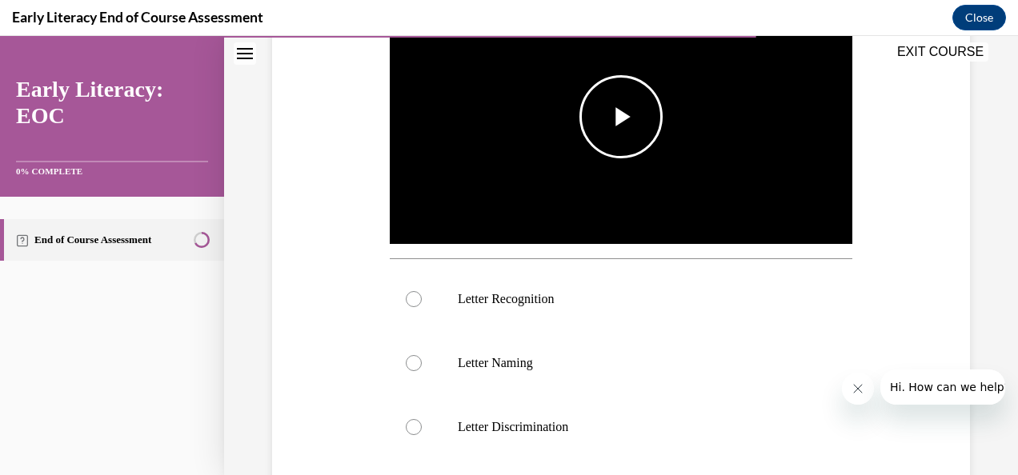
click at [608, 170] on img "Video player" at bounding box center [621, 116] width 463 height 260
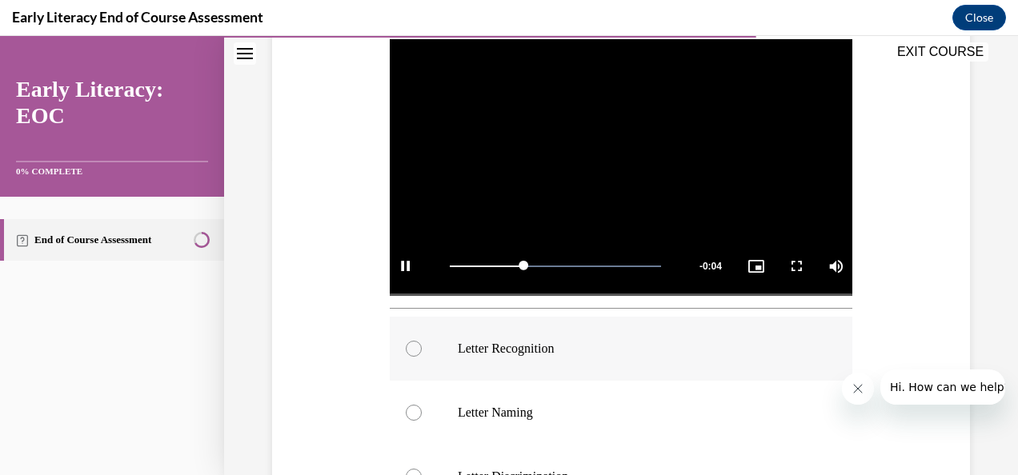
scroll to position [365, 0]
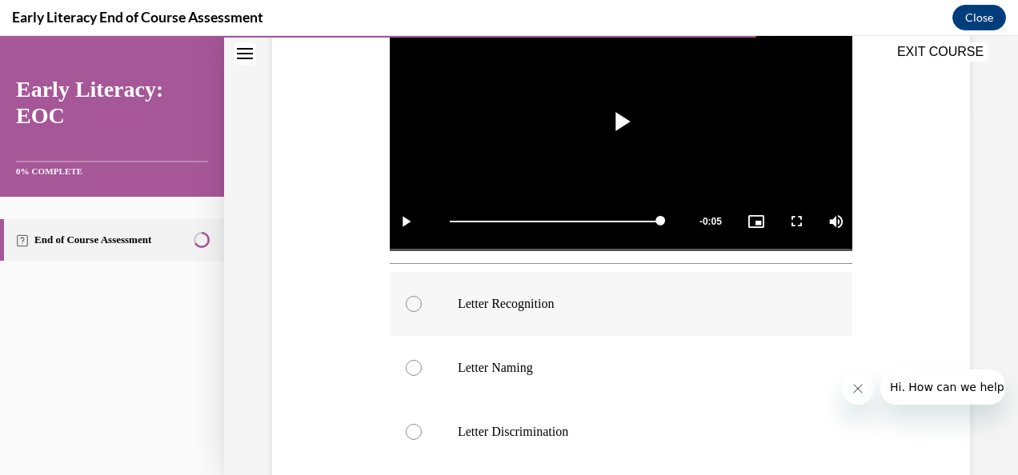
click at [417, 296] on div at bounding box center [414, 304] width 16 height 16
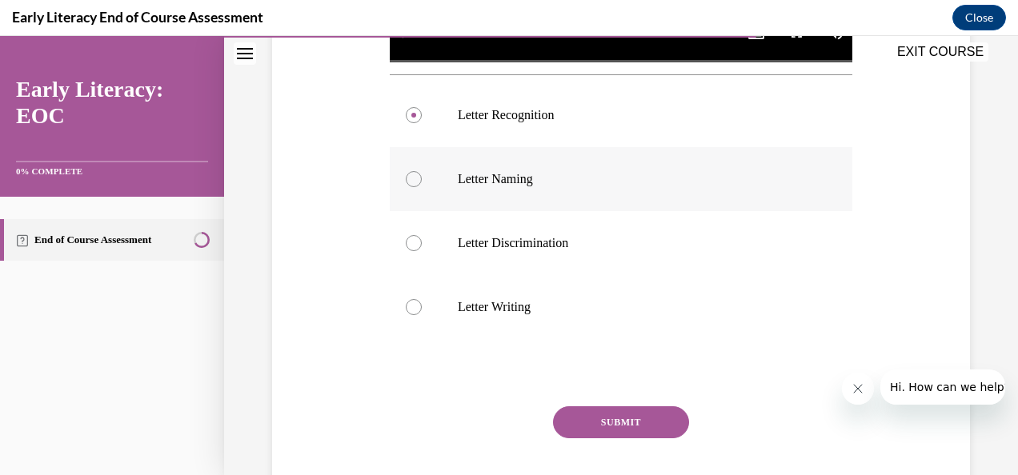
scroll to position [554, 0]
click at [658, 410] on button "SUBMIT" at bounding box center [621, 423] width 136 height 32
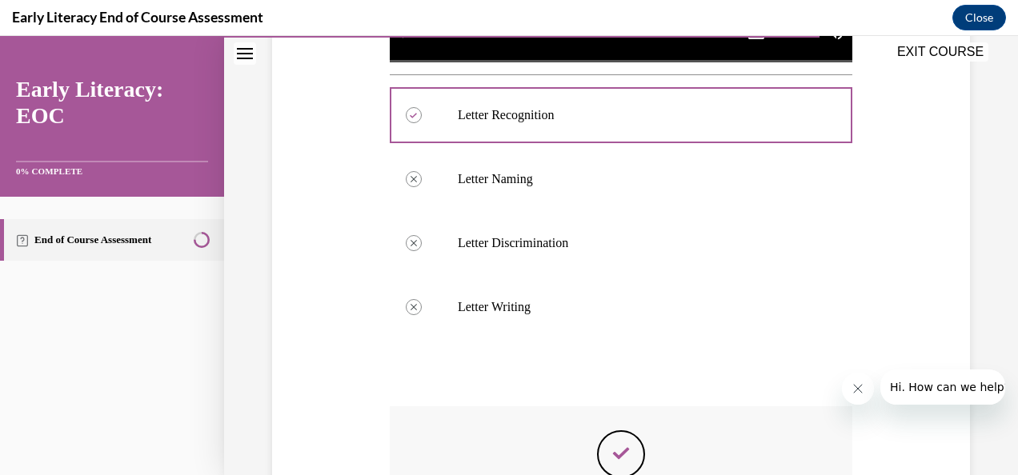
scroll to position [749, 0]
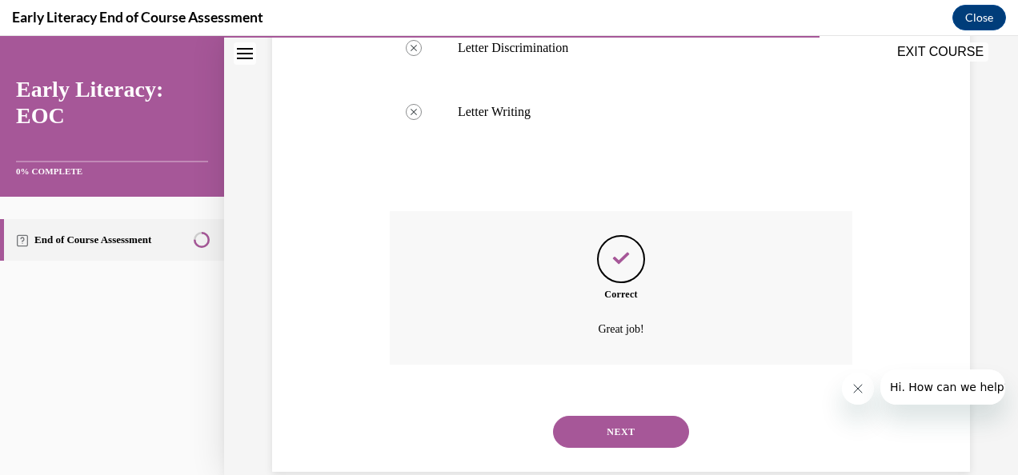
click at [653, 426] on button "NEXT" at bounding box center [621, 432] width 136 height 32
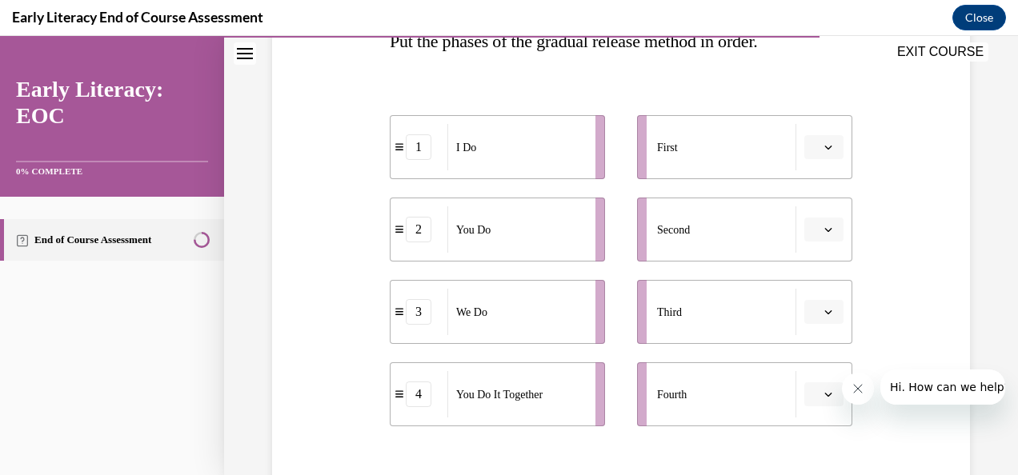
scroll to position [282, 0]
click at [804, 138] on button "button" at bounding box center [823, 146] width 39 height 24
click at [805, 210] on span "1" at bounding box center [808, 213] width 6 height 13
click at [824, 309] on icon "button" at bounding box center [828, 311] width 8 height 8
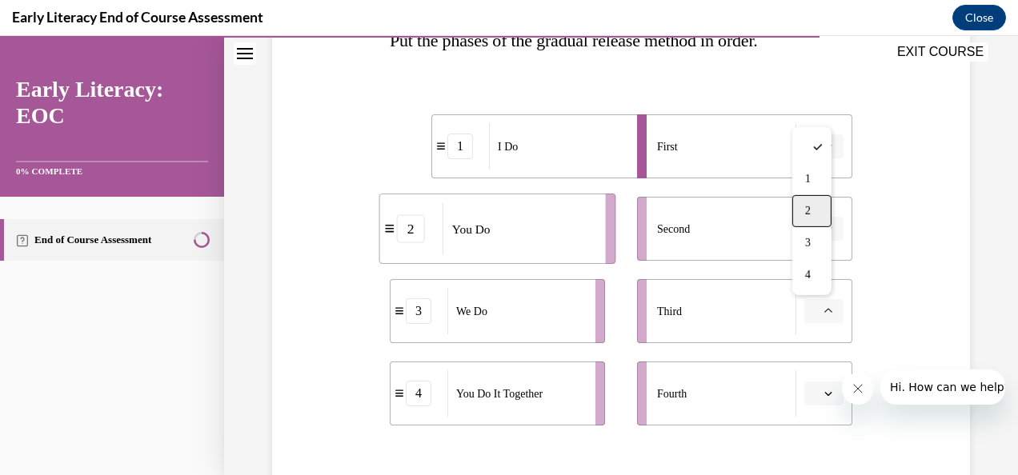
click at [816, 203] on div "2" at bounding box center [811, 211] width 39 height 32
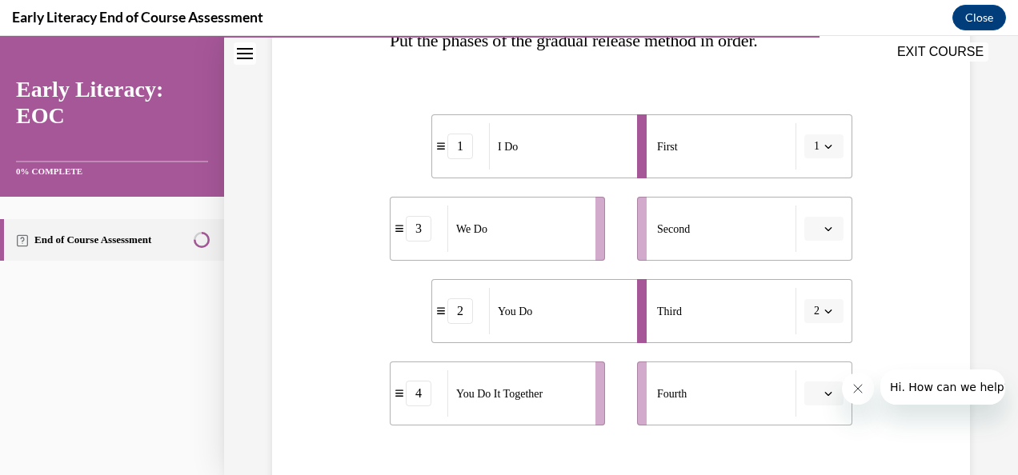
click at [814, 311] on span "2" at bounding box center [817, 311] width 6 height 16
click at [805, 247] on span "3" at bounding box center [805, 243] width 6 height 13
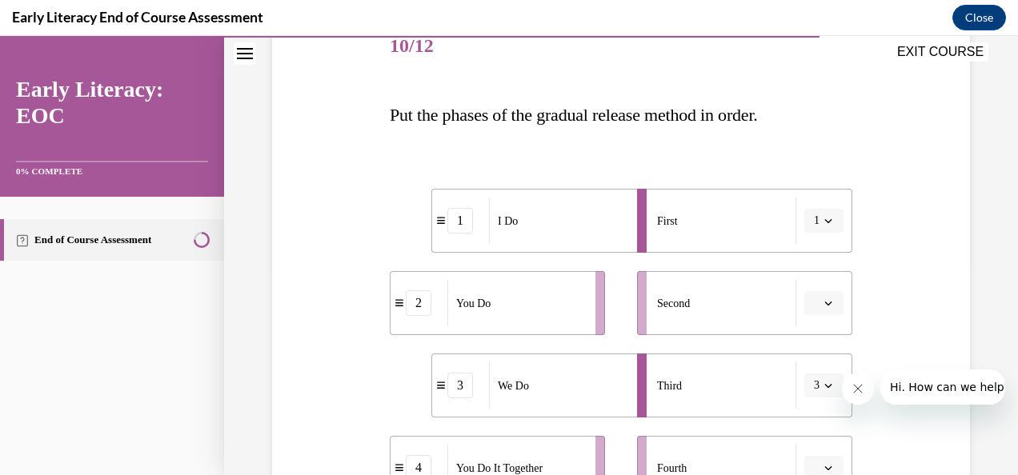
scroll to position [203, 0]
